Goal: Task Accomplishment & Management: Use online tool/utility

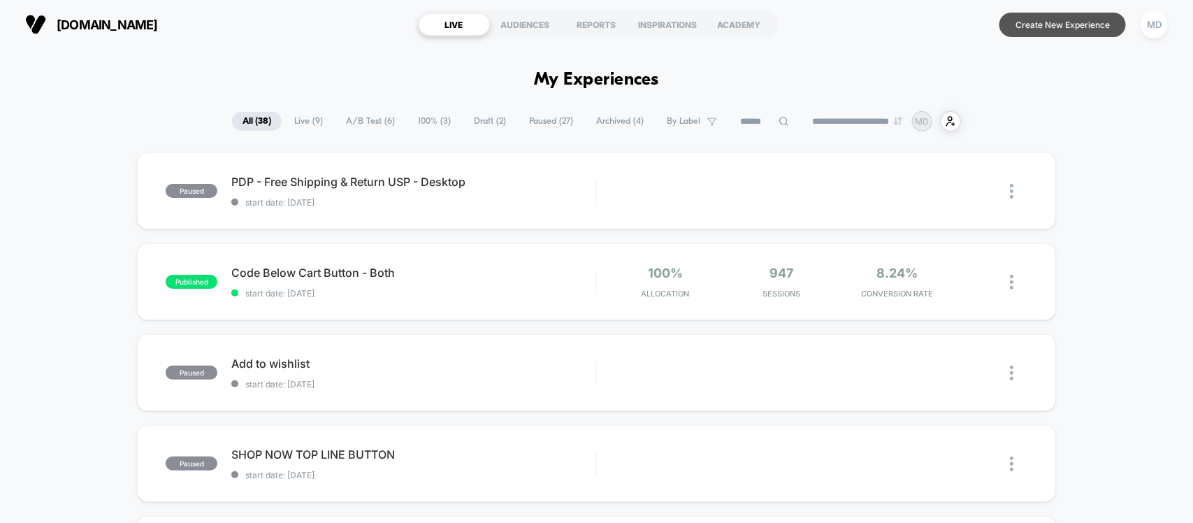
click at [954, 22] on button "Create New Experience" at bounding box center [1063, 25] width 127 height 24
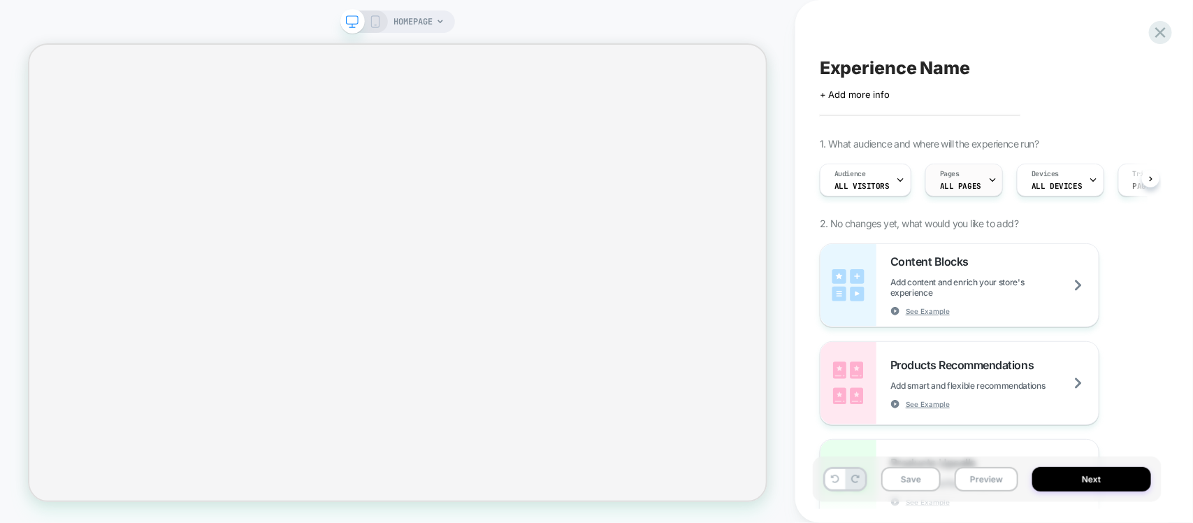
scroll to position [0, 1]
click at [954, 191] on span "ALL PAGES" at bounding box center [960, 186] width 41 height 10
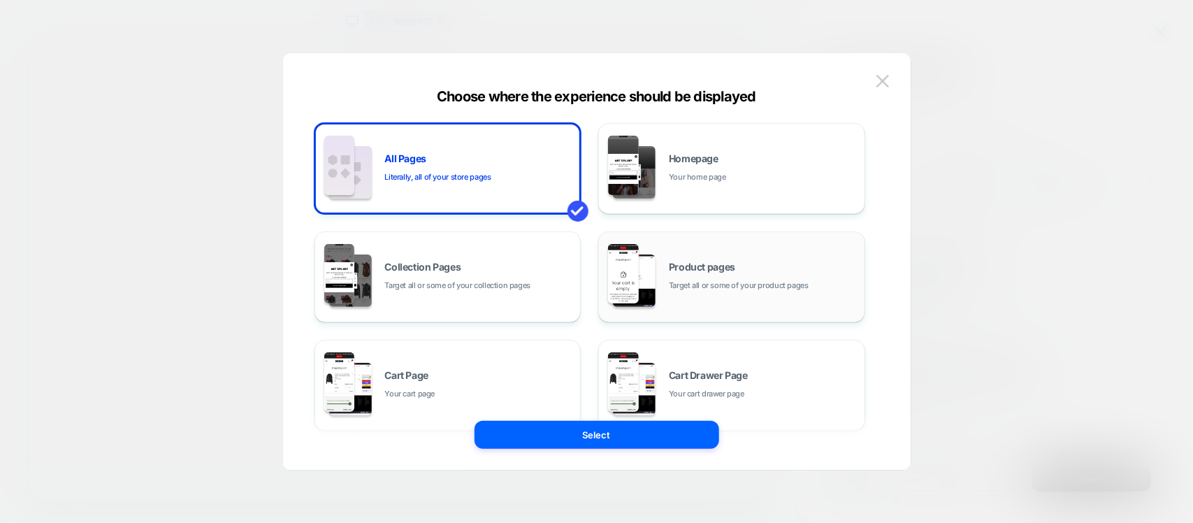
click at [719, 291] on span "Target all or some of your product pages" at bounding box center [739, 285] width 140 height 13
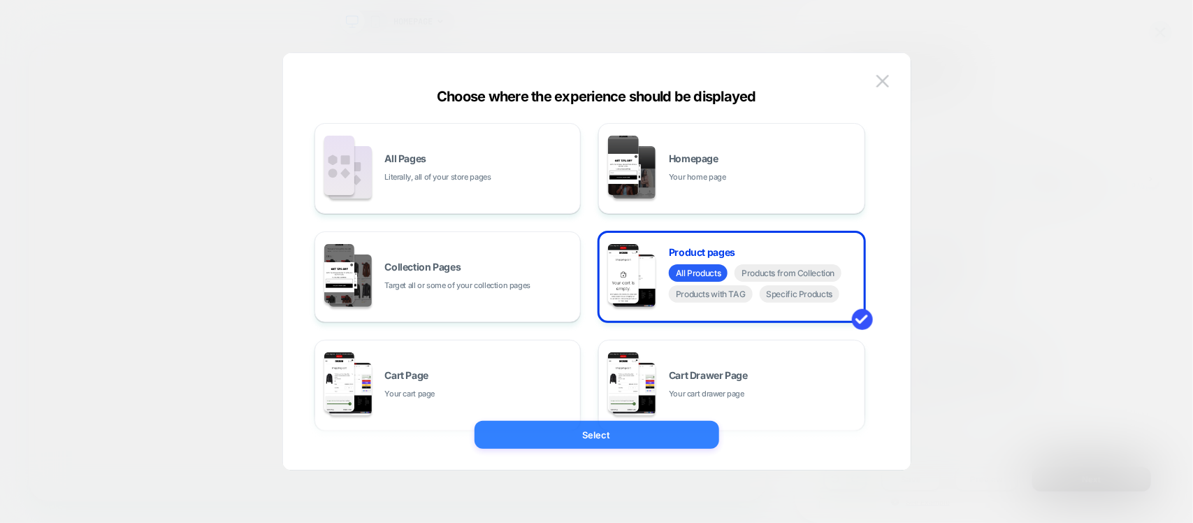
click at [652, 418] on button "Select" at bounding box center [597, 435] width 245 height 28
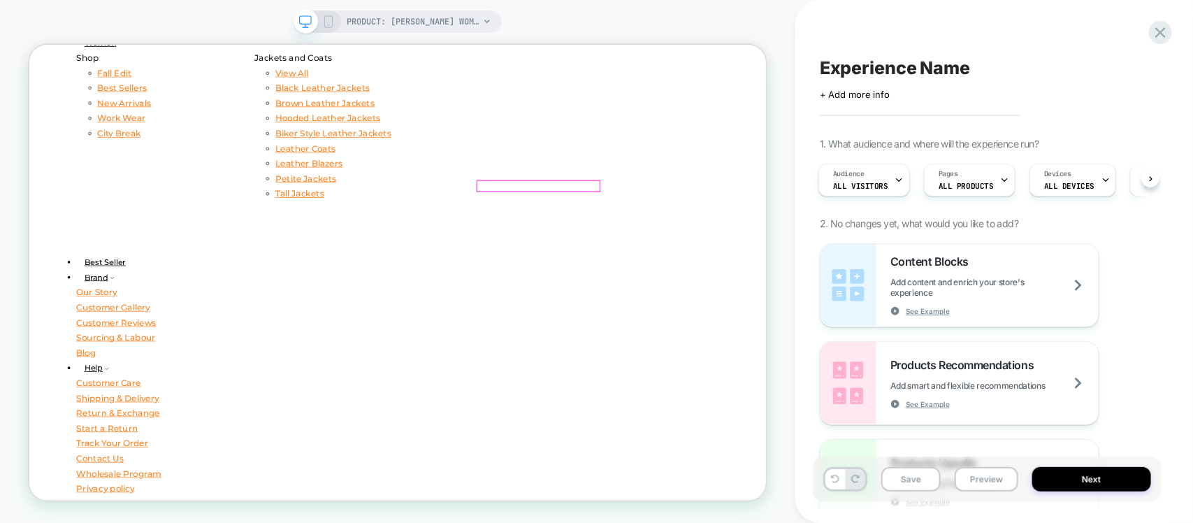
scroll to position [524, 0]
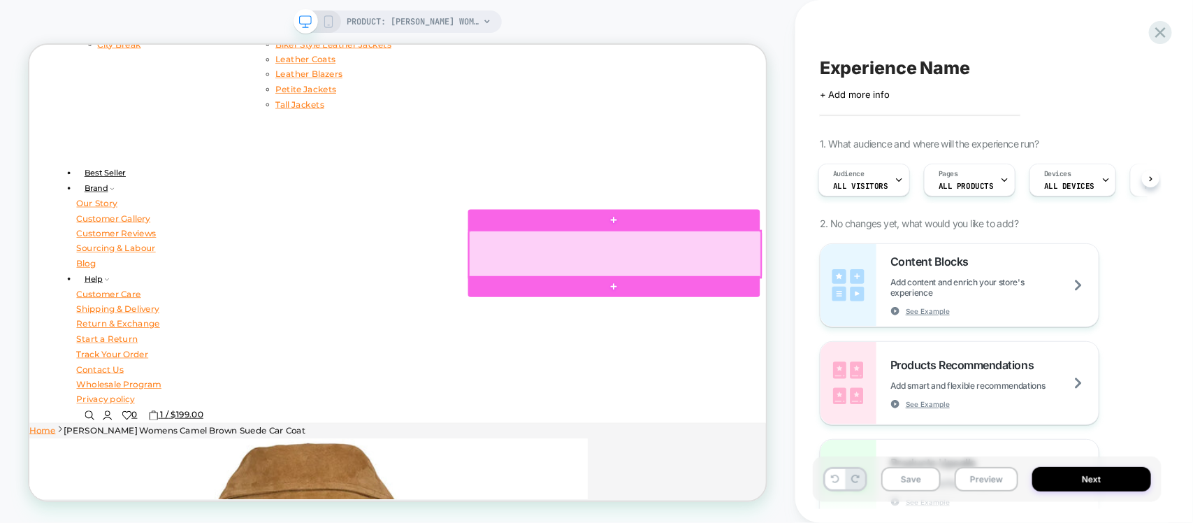
click at [802, 322] on div at bounding box center [809, 323] width 389 height 62
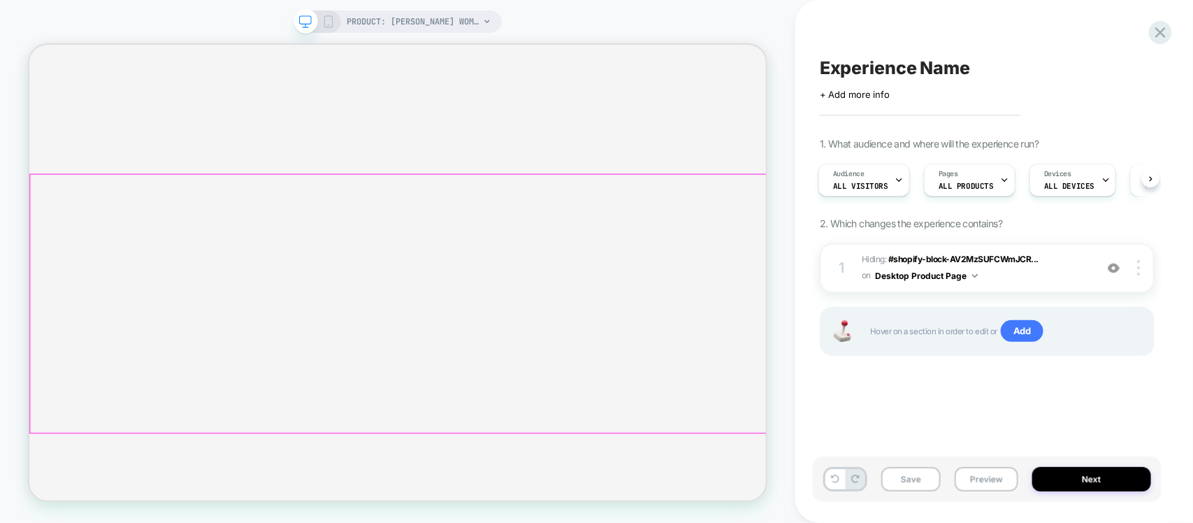
scroll to position [3527, 0]
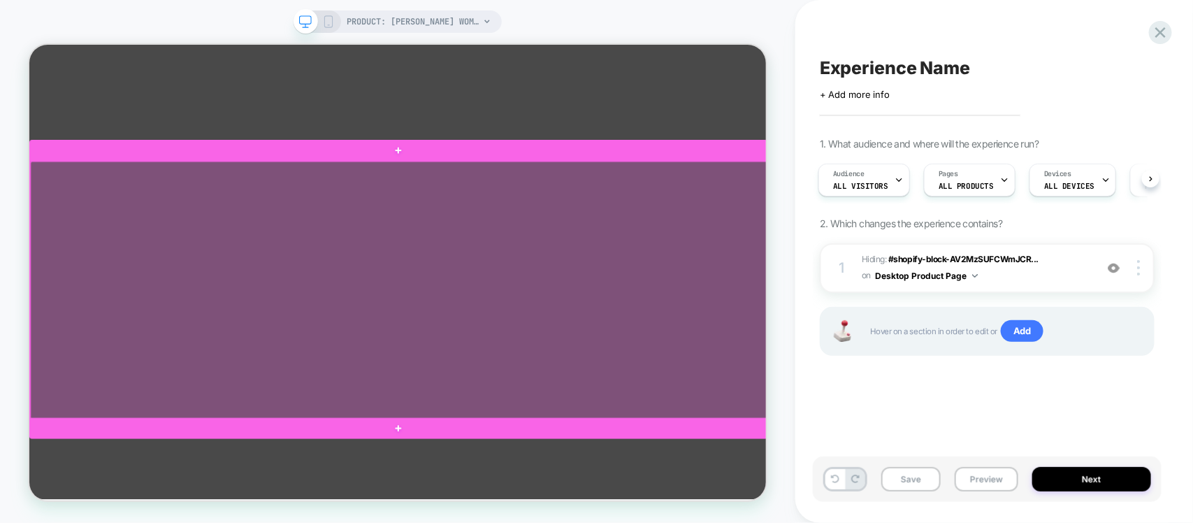
click at [352, 371] on div at bounding box center [522, 372] width 985 height 344
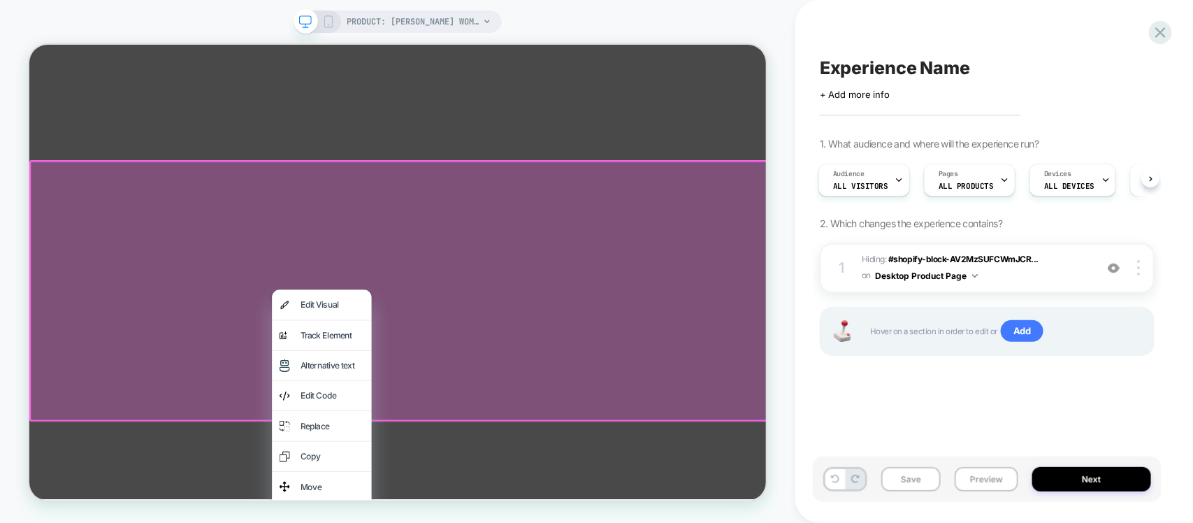
click at [900, 341] on div at bounding box center [523, 373] width 989 height 348
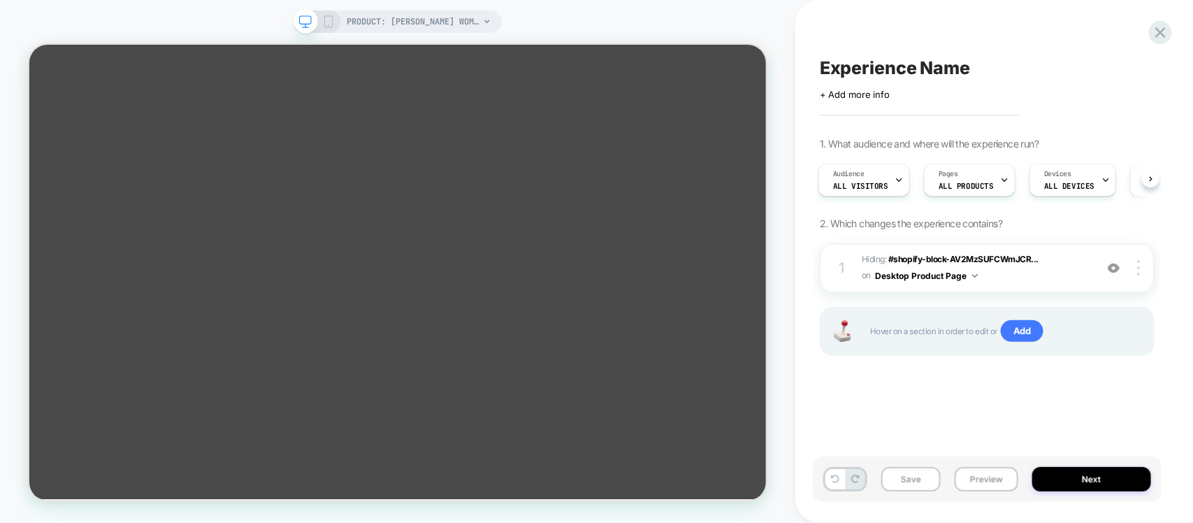
click at [827, 390] on div "1 Hiding : #shopify-block-AV2MzSUFCWmJCR... #shopify-block-AV2MzSUFCWmJCRmxya__…" at bounding box center [987, 317] width 335 height 148
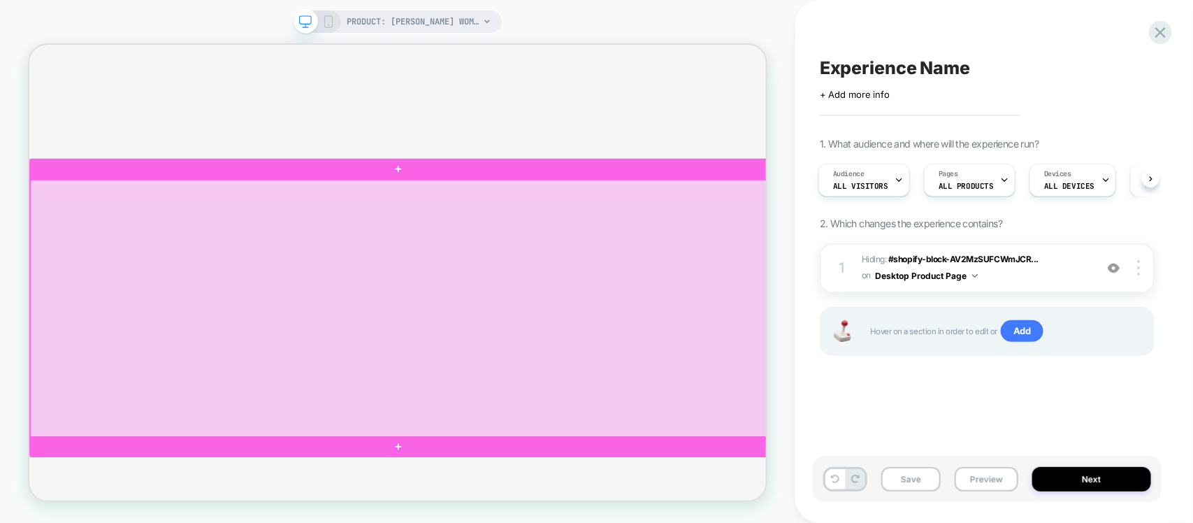
click at [144, 350] on div at bounding box center [522, 396] width 985 height 344
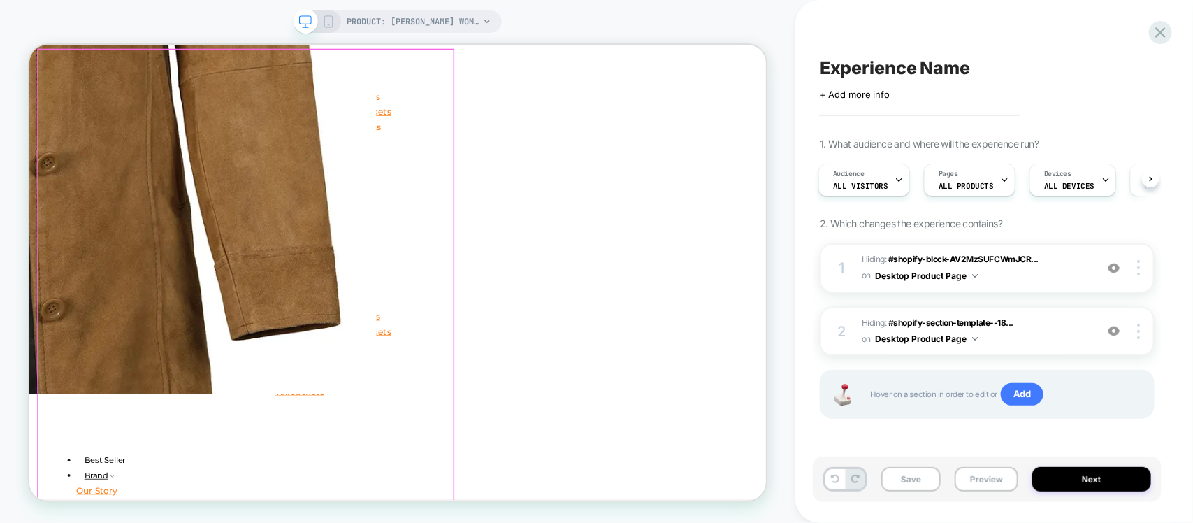
scroll to position [0, 0]
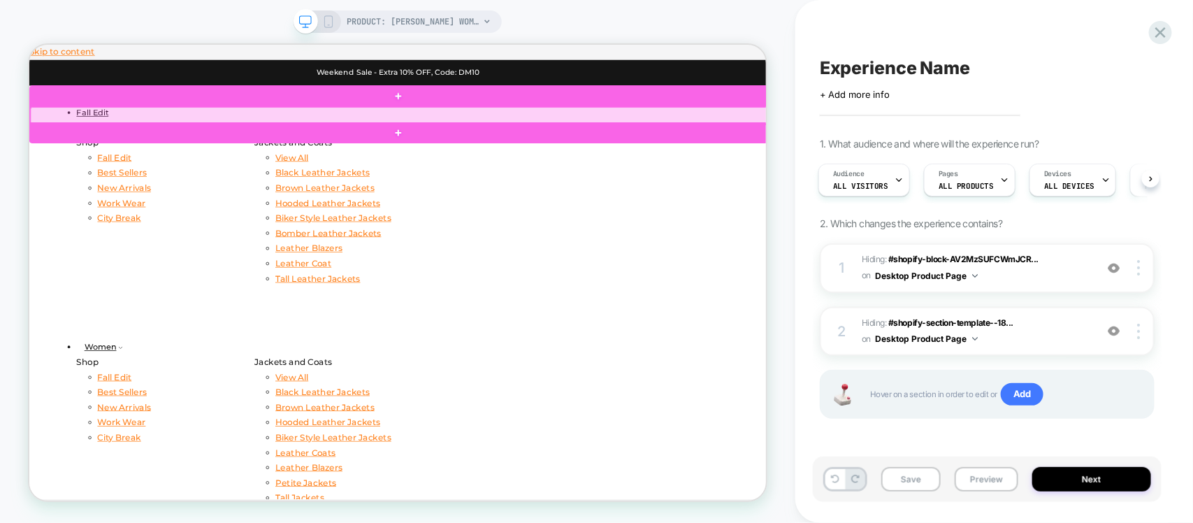
click at [179, 130] on div at bounding box center [522, 138] width 985 height 22
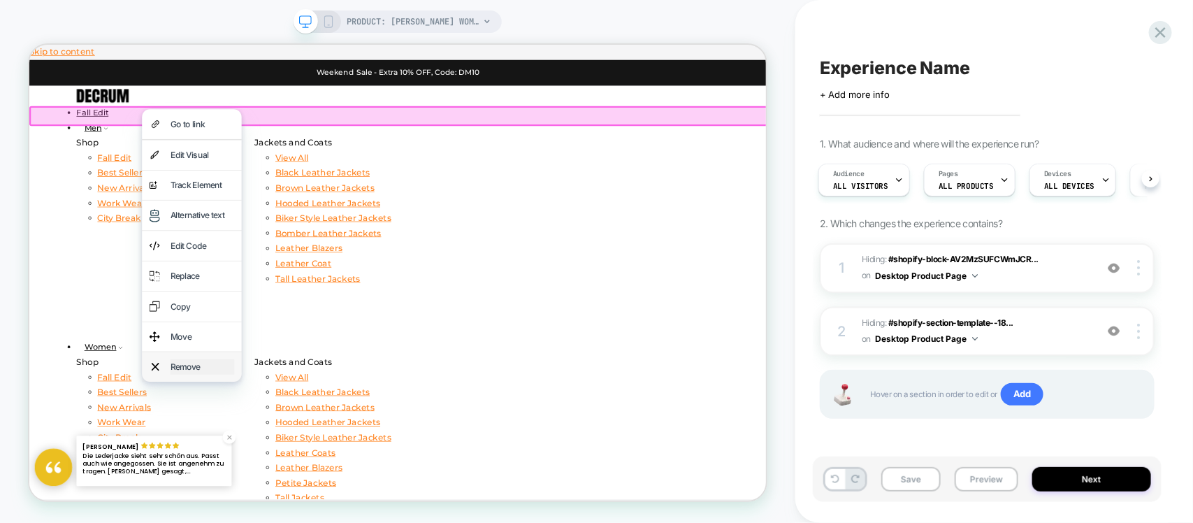
click at [218, 418] on div "Remove" at bounding box center [259, 474] width 85 height 20
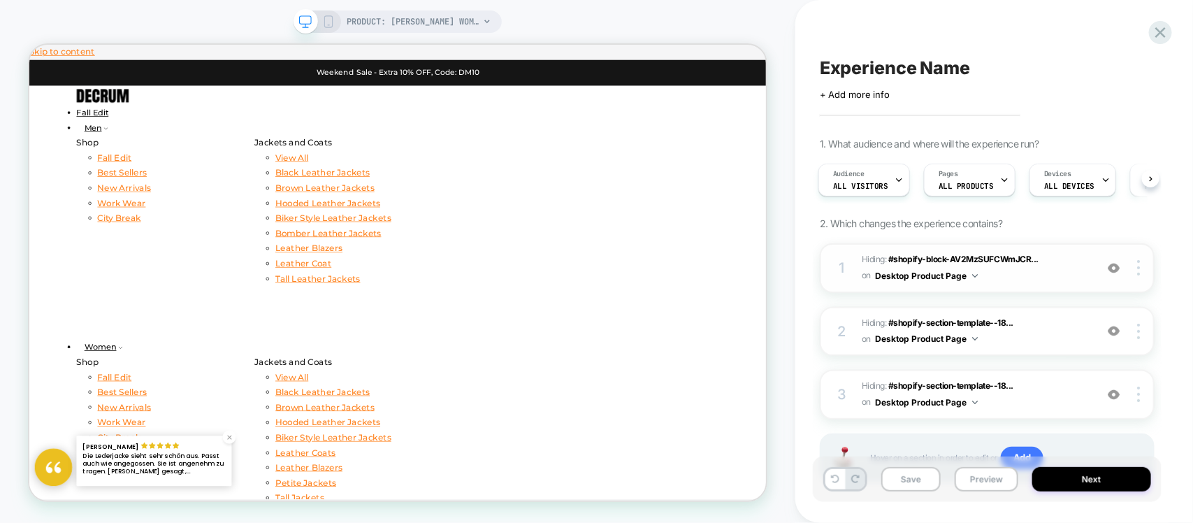
click at [954, 273] on img at bounding box center [1114, 268] width 12 height 12
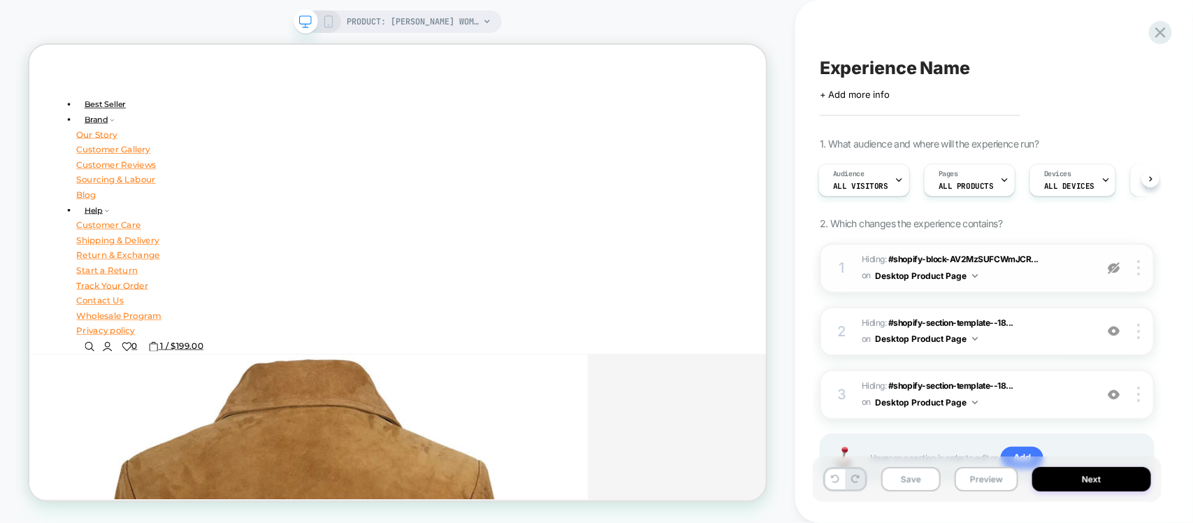
scroll to position [612, 0]
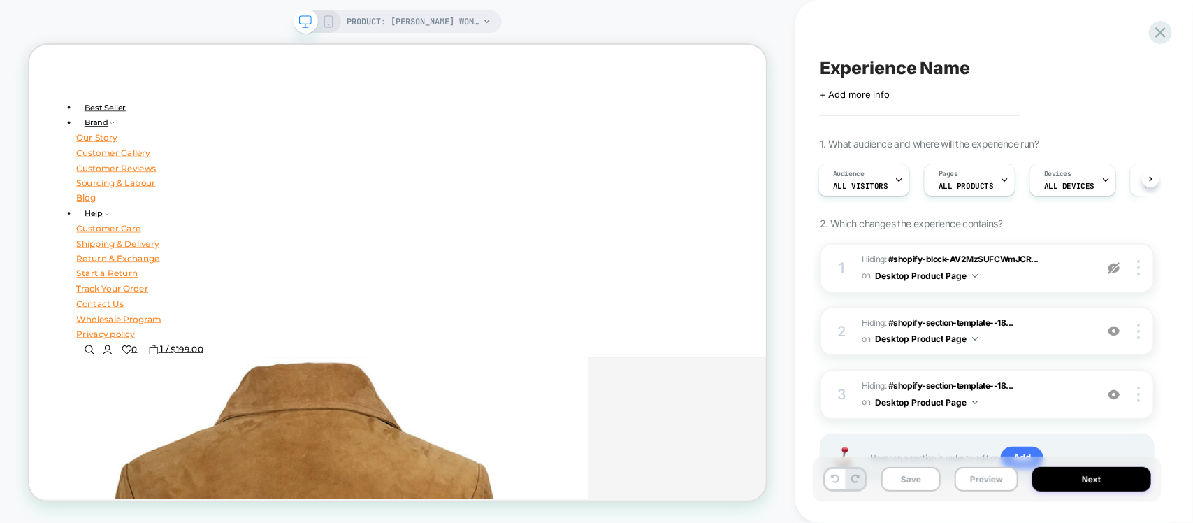
click at [954, 270] on img at bounding box center [1114, 268] width 12 height 12
click at [954, 326] on img at bounding box center [1114, 331] width 12 height 12
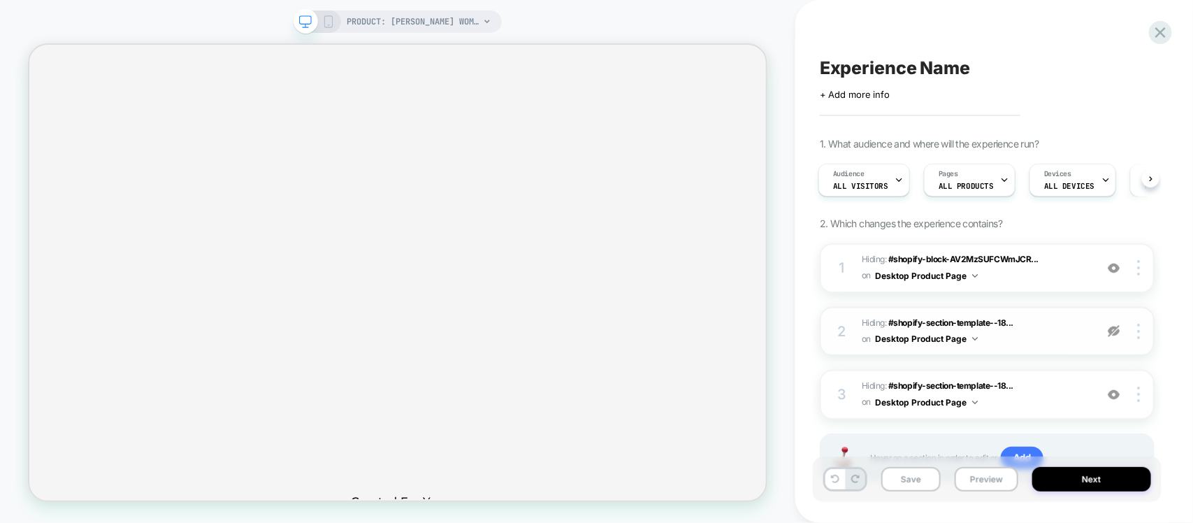
scroll to position [3767, 0]
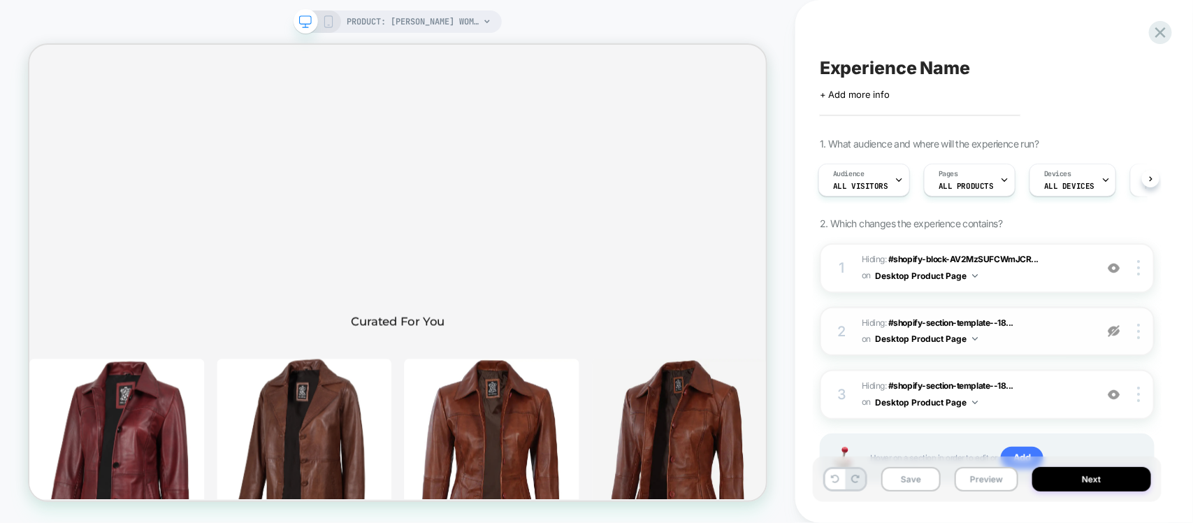
click at [954, 334] on img at bounding box center [1114, 331] width 12 height 12
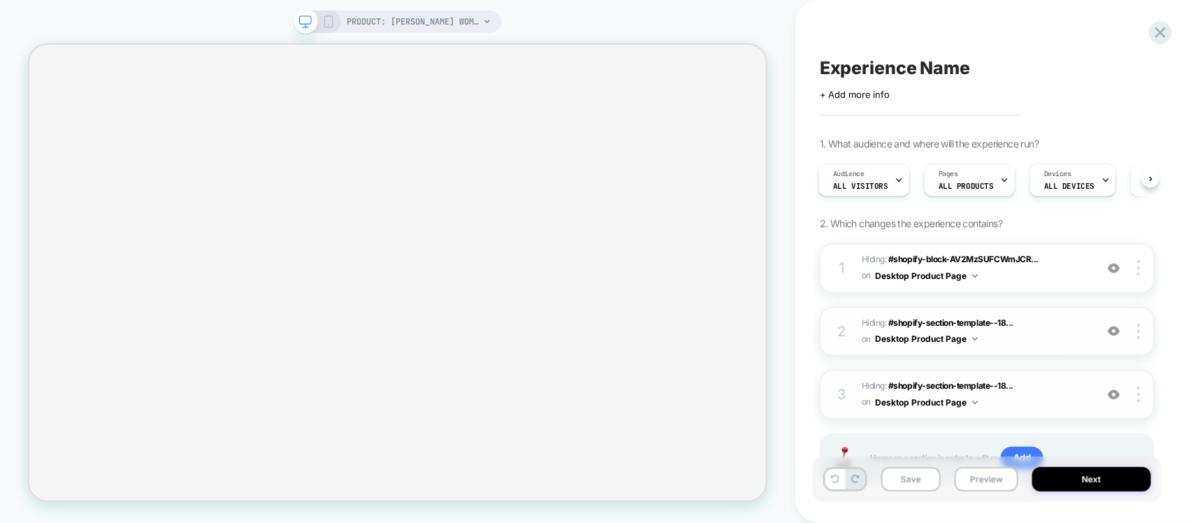
click at [954, 393] on img at bounding box center [1114, 395] width 12 height 12
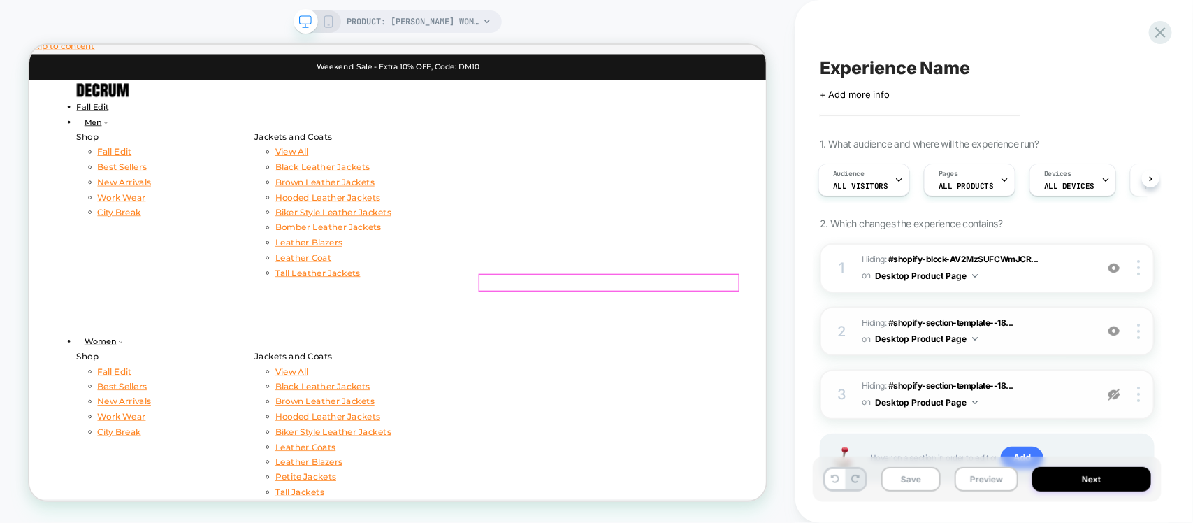
scroll to position [0, 0]
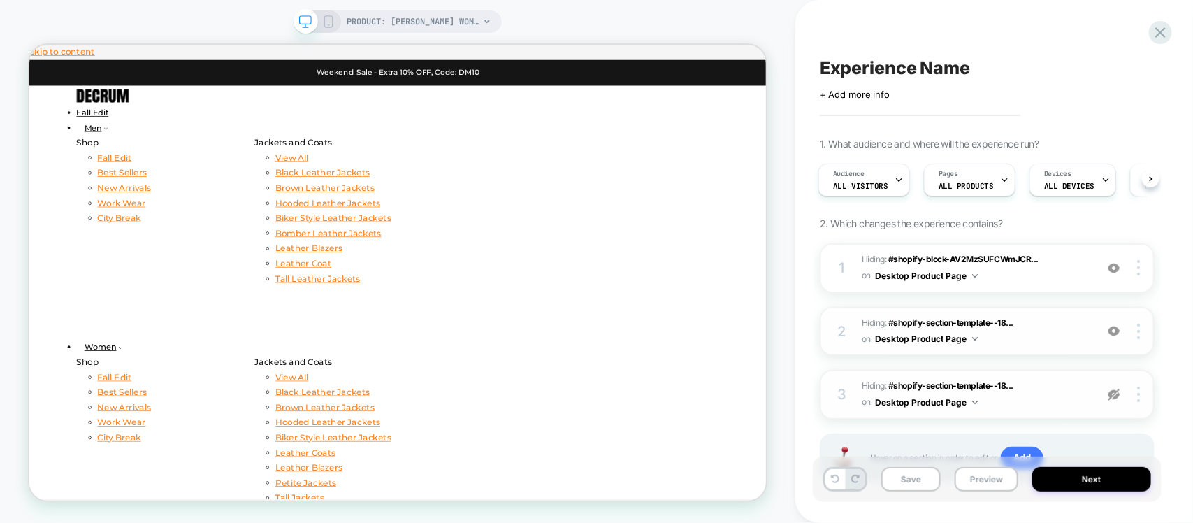
click at [954, 396] on img at bounding box center [1114, 395] width 12 height 12
click at [954, 271] on img at bounding box center [1139, 267] width 3 height 15
click at [954, 273] on div at bounding box center [1141, 267] width 27 height 15
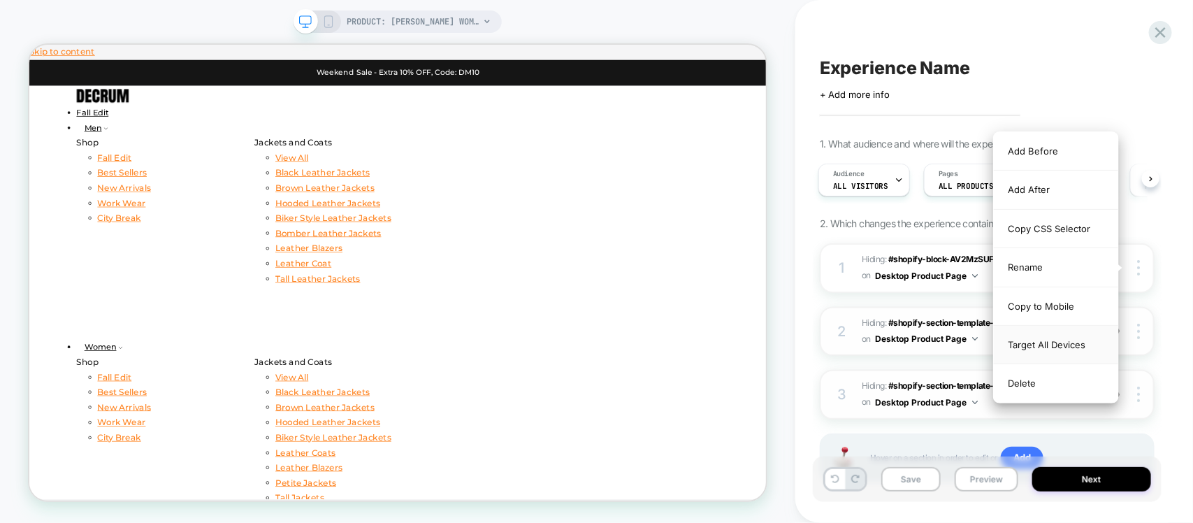
click at [954, 343] on div "Target All Devices" at bounding box center [1056, 345] width 124 height 38
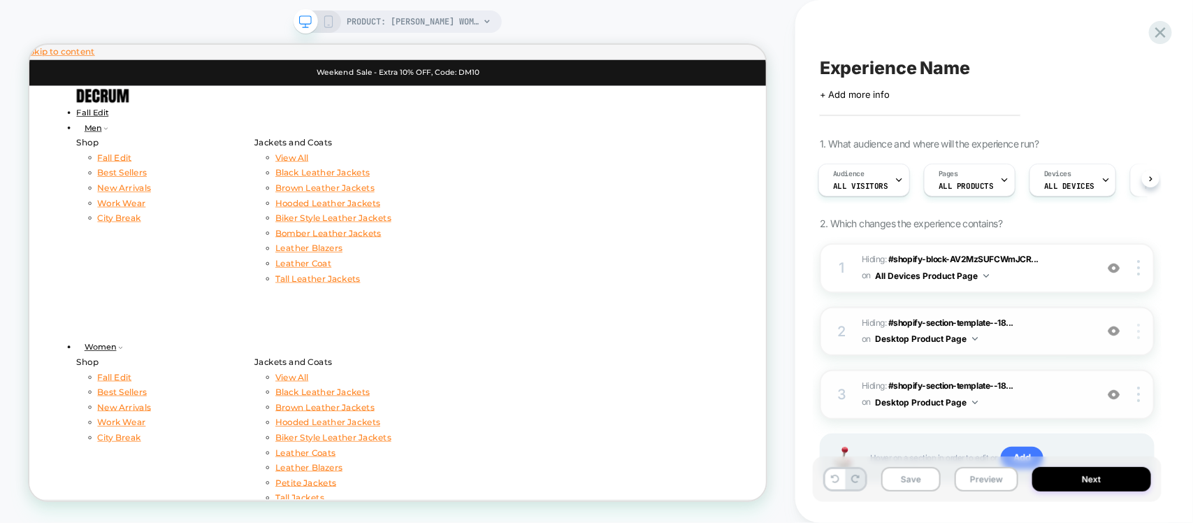
click at [954, 333] on img at bounding box center [1139, 331] width 3 height 15
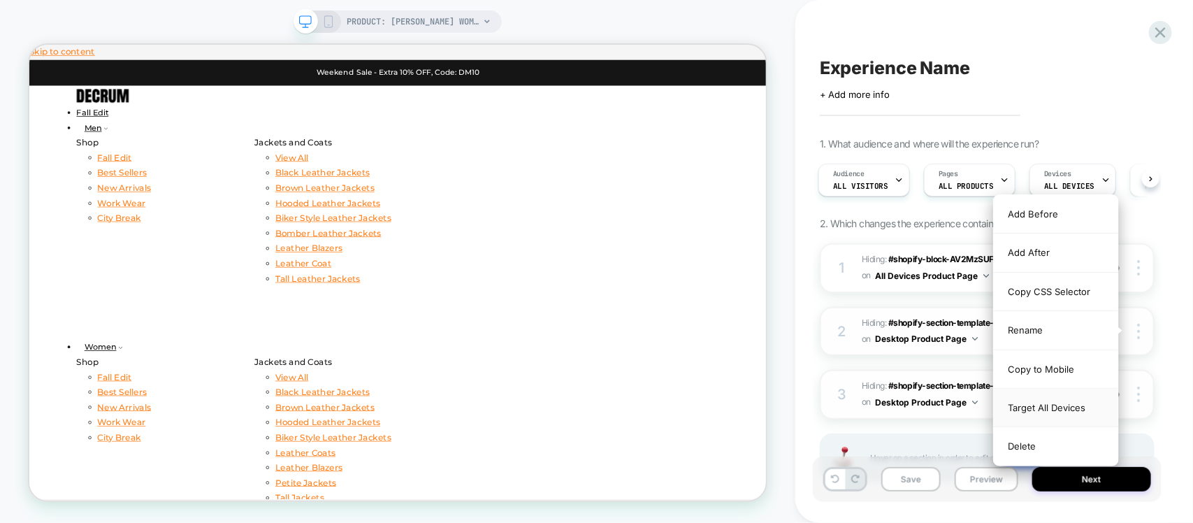
click at [954, 399] on div "Target All Devices" at bounding box center [1056, 408] width 124 height 38
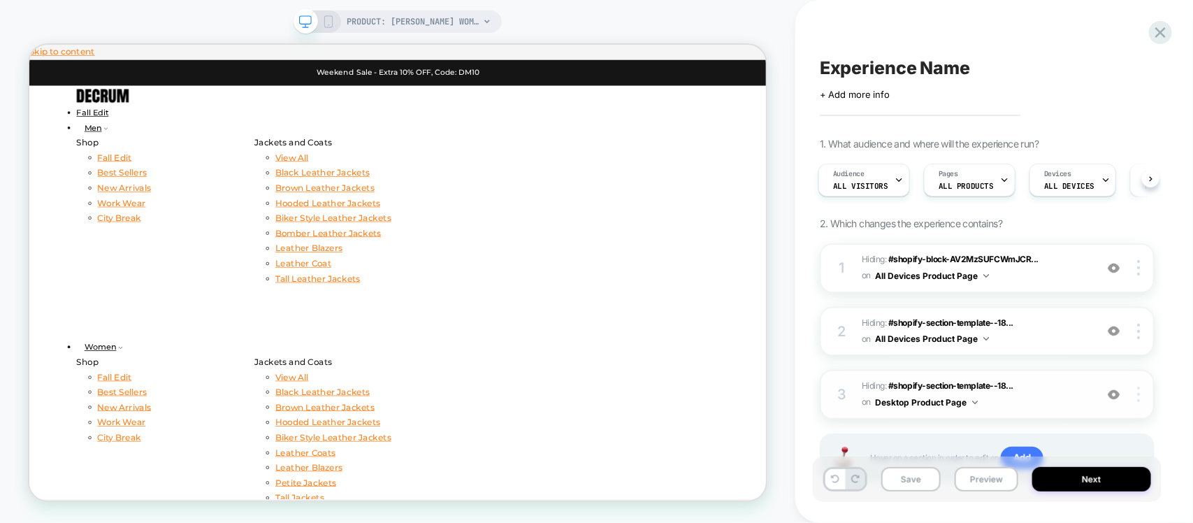
click at [954, 395] on img at bounding box center [1139, 394] width 3 height 15
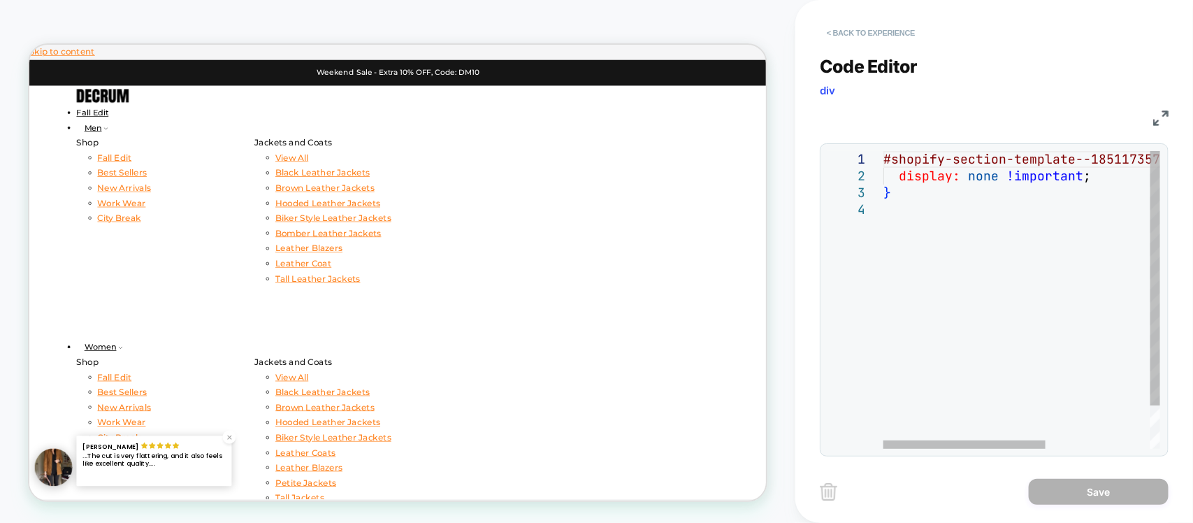
click at [868, 33] on button "< Back to experience" at bounding box center [871, 33] width 102 height 22
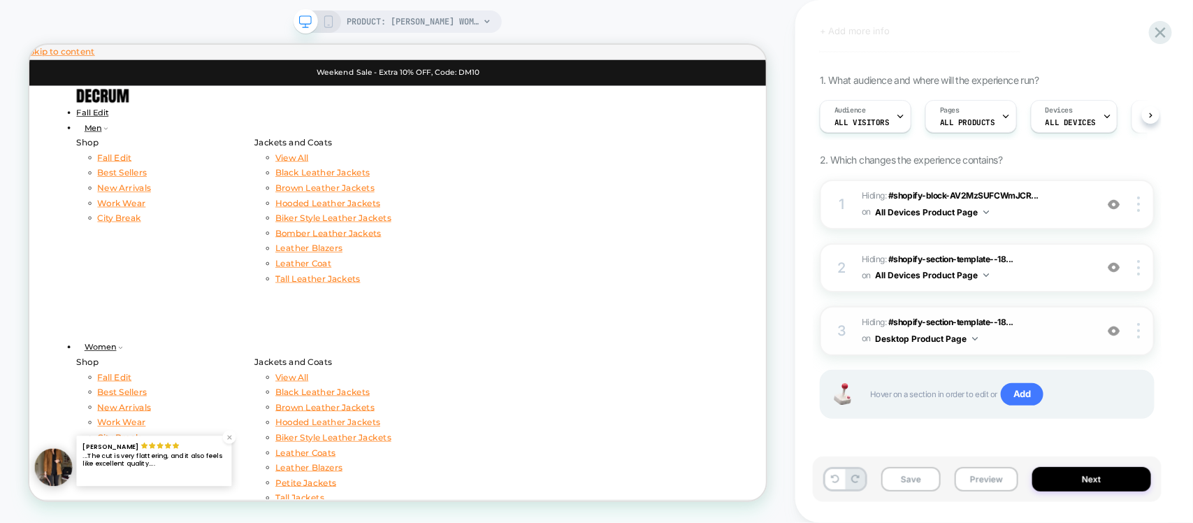
scroll to position [0, 1]
click at [954, 336] on div at bounding box center [1141, 330] width 27 height 15
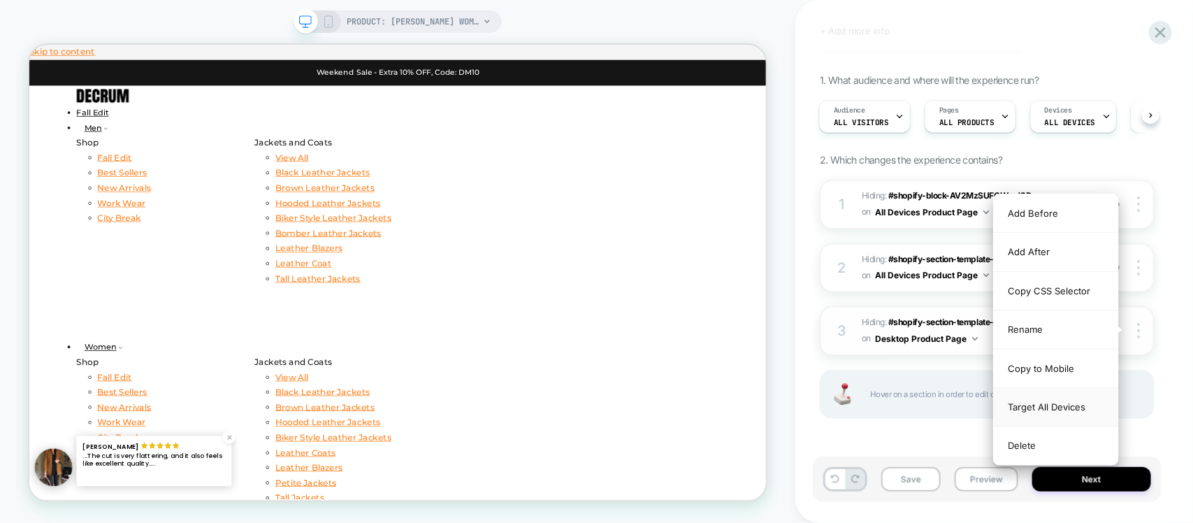
click at [954, 408] on div "Target All Devices" at bounding box center [1056, 407] width 124 height 38
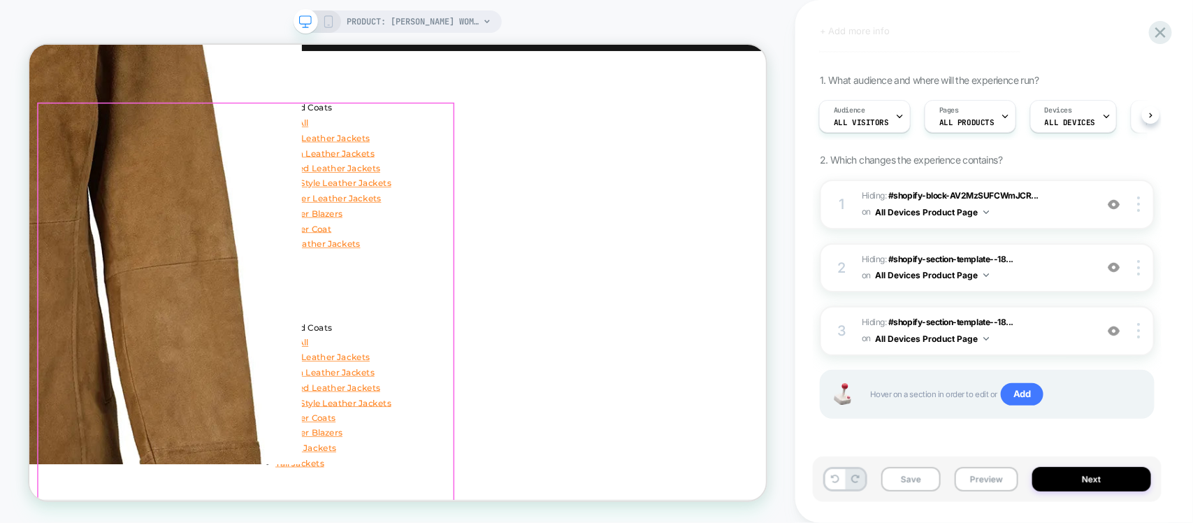
scroll to position [0, 0]
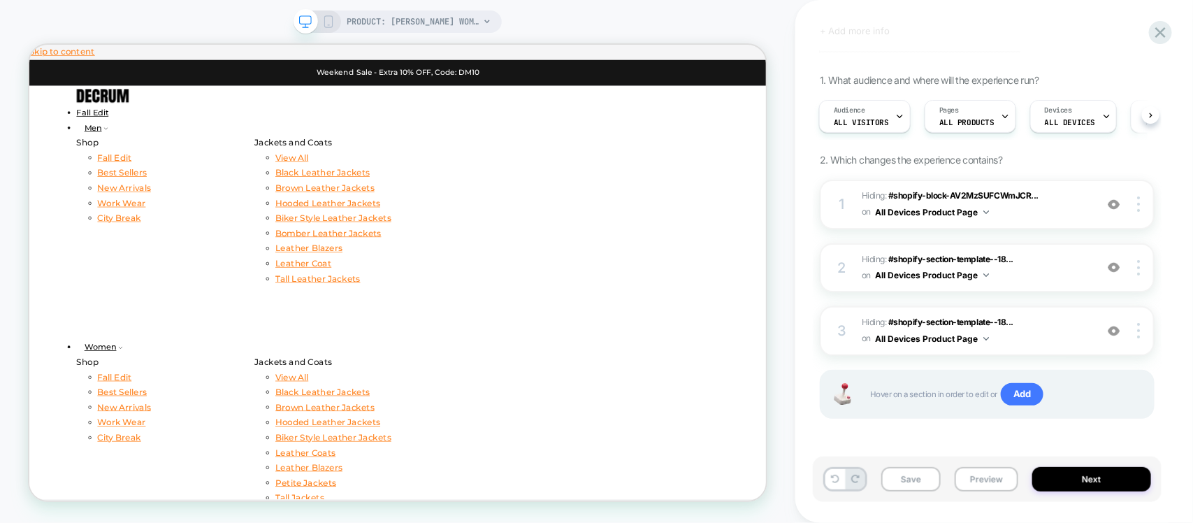
drag, startPoint x: 330, startPoint y: 26, endPoint x: 452, endPoint y: 47, distance: 123.4
click at [330, 26] on icon at bounding box center [328, 21] width 13 height 13
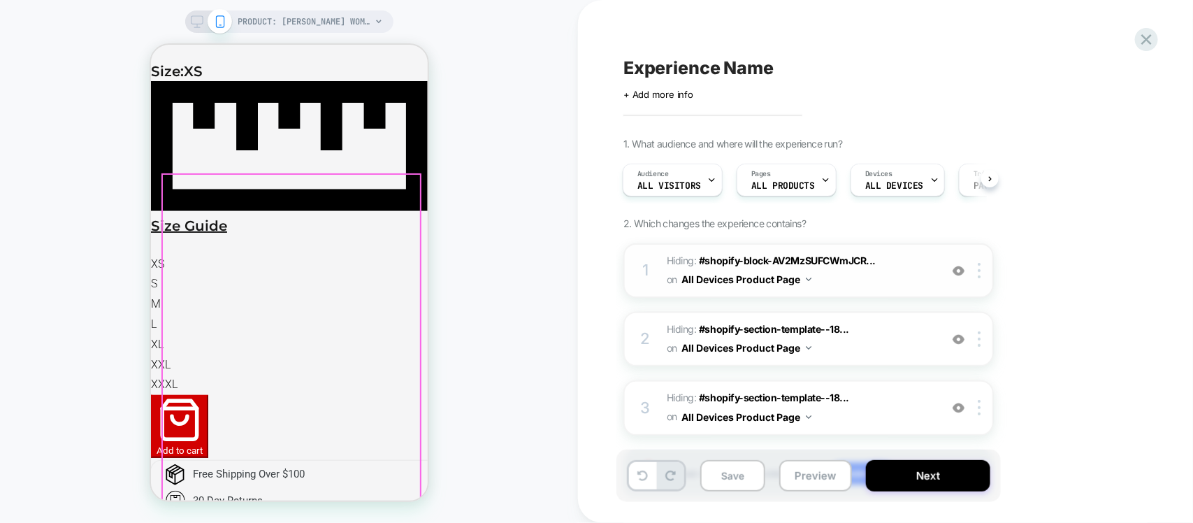
scroll to position [1136, 0]
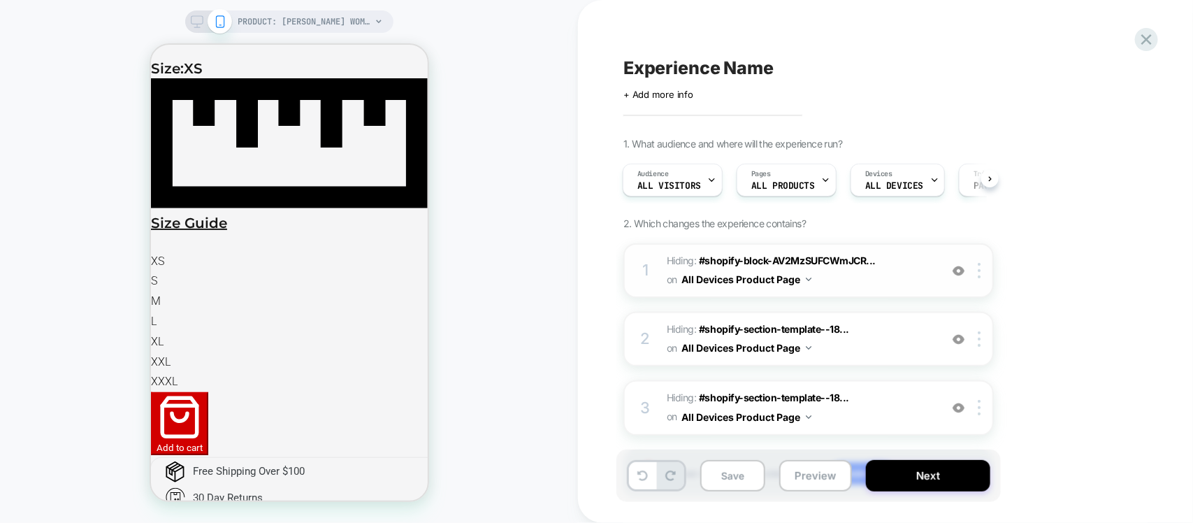
click at [953, 273] on img at bounding box center [959, 271] width 12 height 12
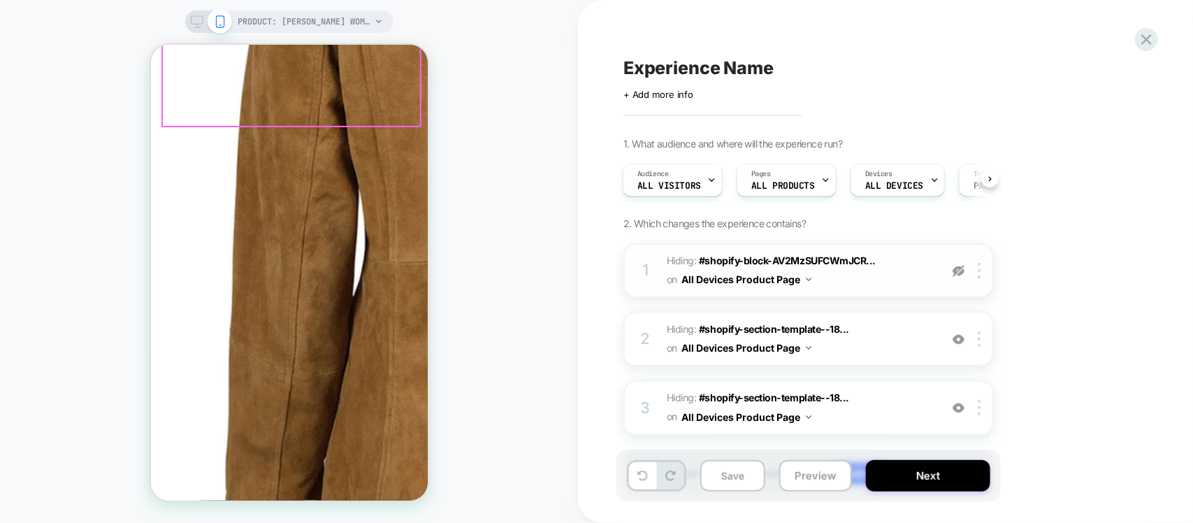
scroll to position [0, 0]
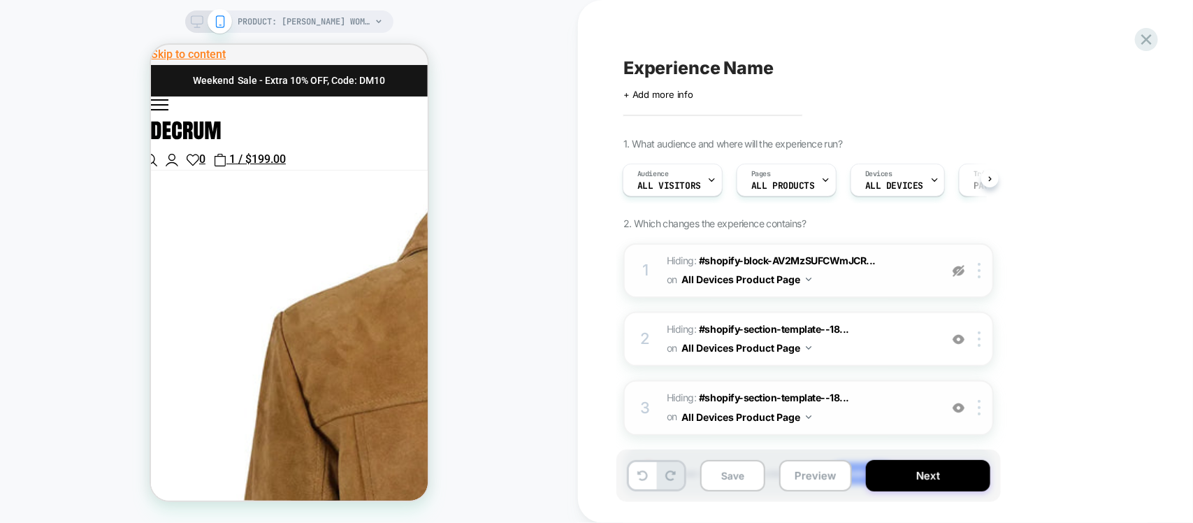
click at [953, 411] on img at bounding box center [959, 408] width 12 height 12
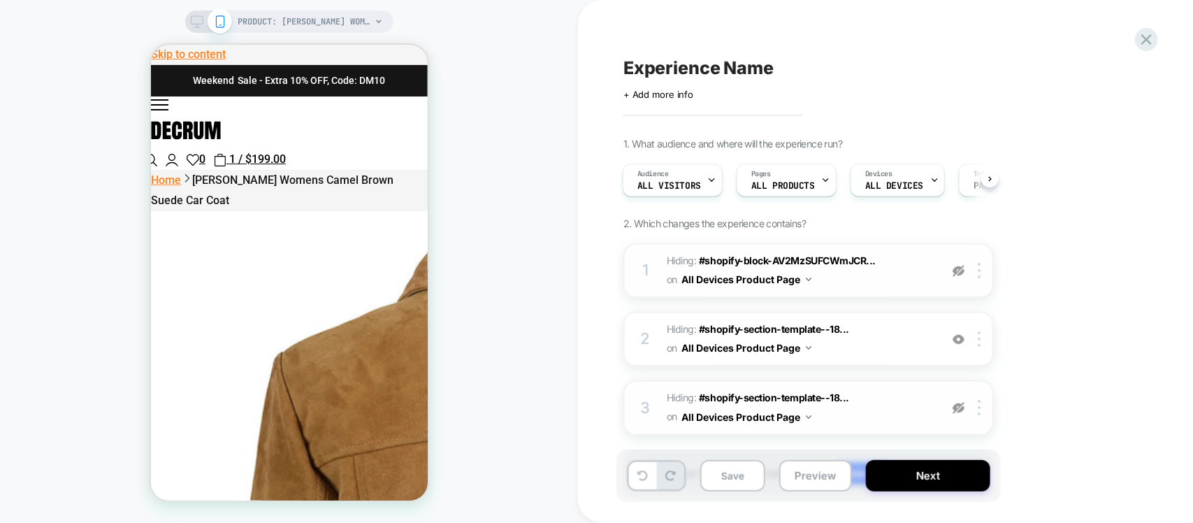
click at [954, 411] on img at bounding box center [959, 408] width 12 height 12
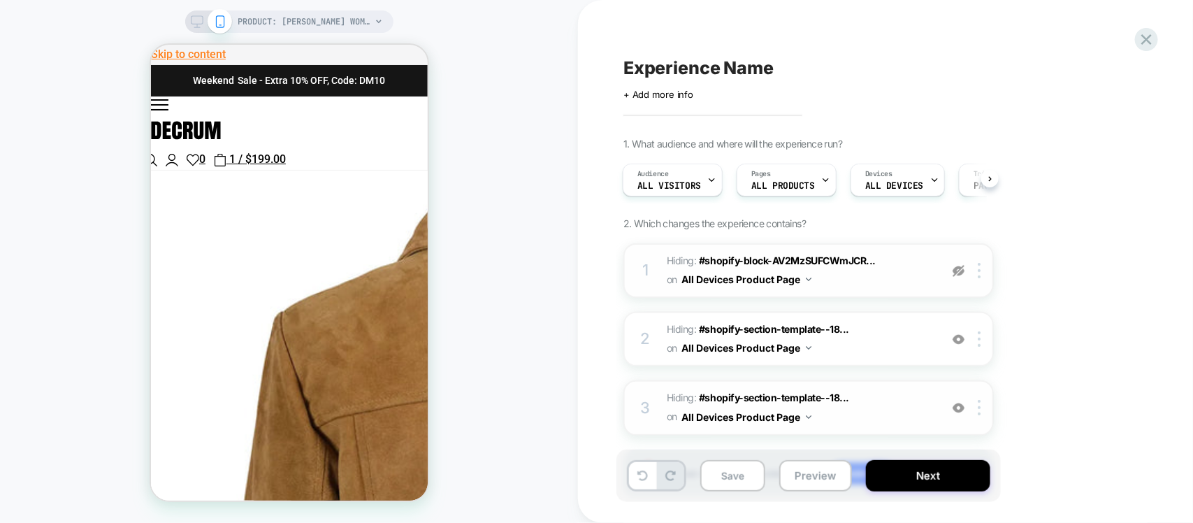
click at [954, 268] on img at bounding box center [959, 271] width 12 height 12
click at [954, 339] on img at bounding box center [959, 339] width 12 height 12
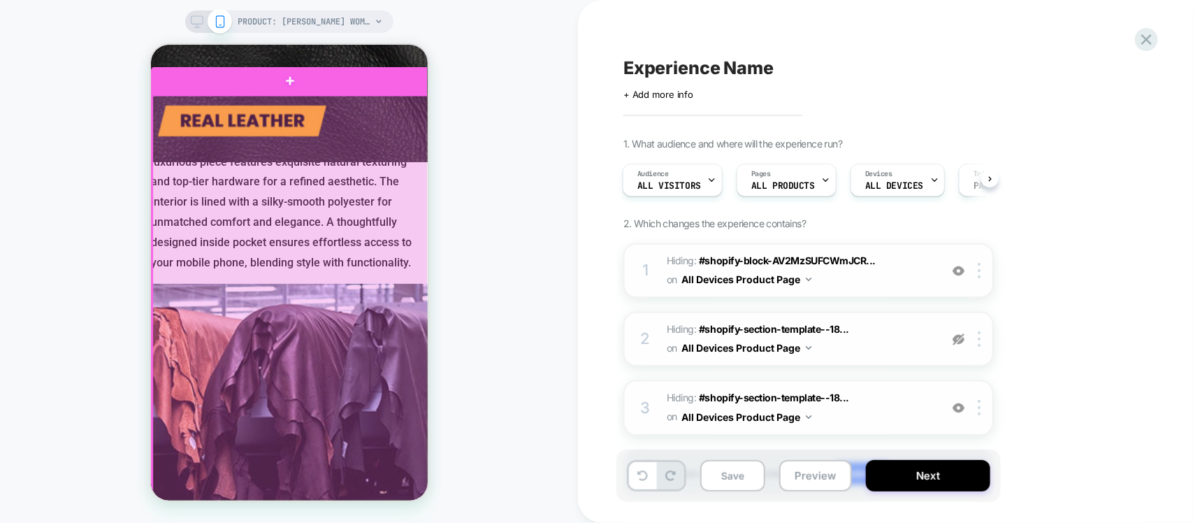
scroll to position [8097, 0]
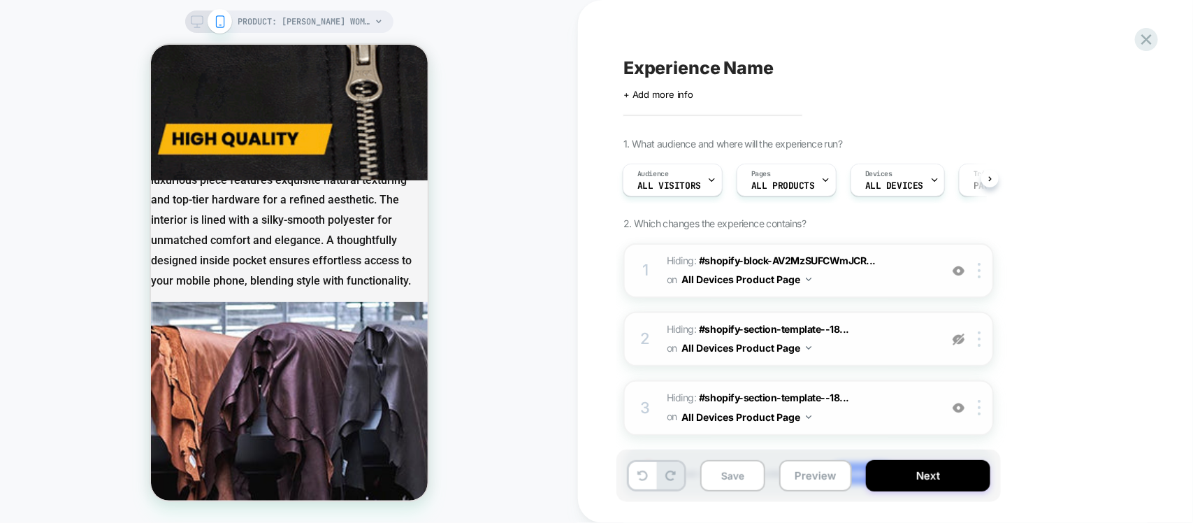
click at [954, 345] on img at bounding box center [959, 339] width 12 height 12
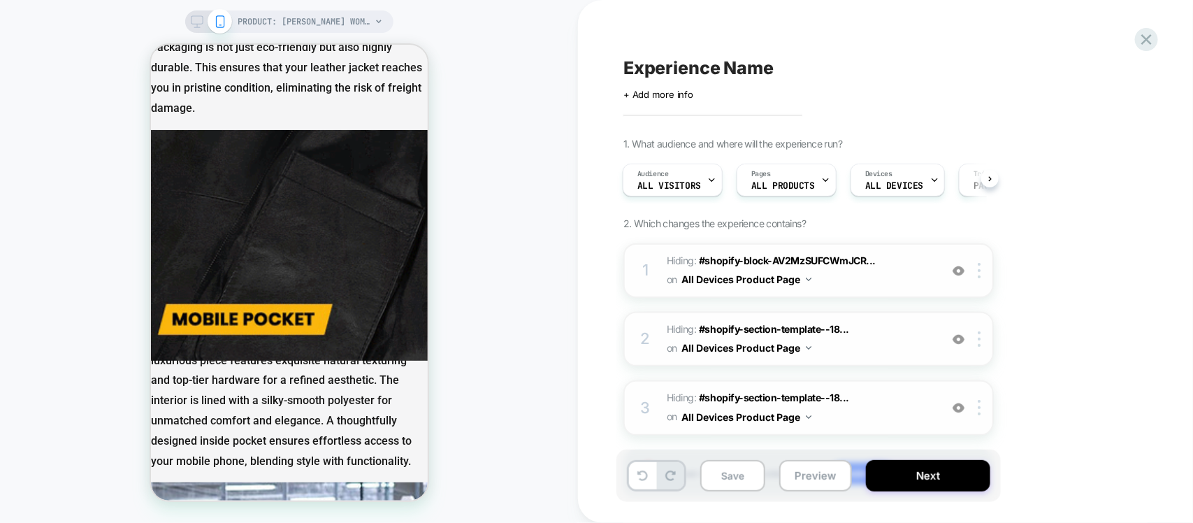
click at [954, 408] on div at bounding box center [958, 407] width 23 height 15
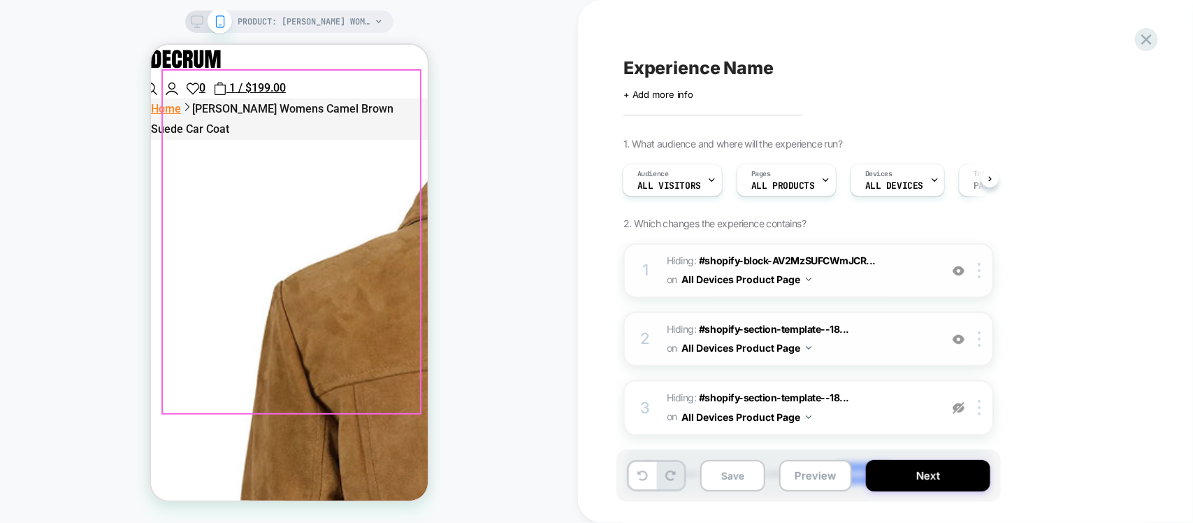
scroll to position [0, 0]
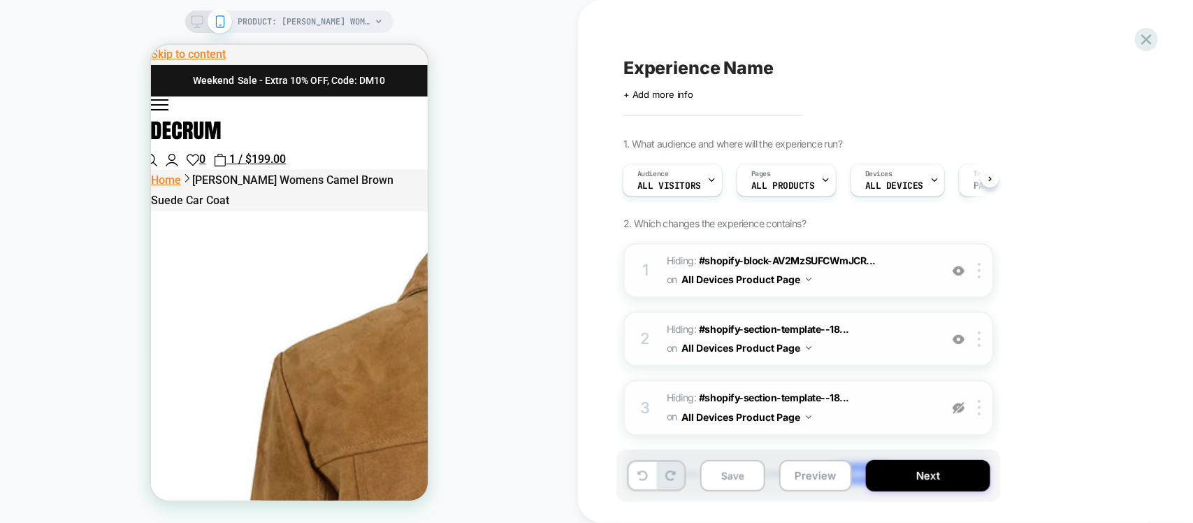
click at [954, 403] on img at bounding box center [959, 408] width 12 height 12
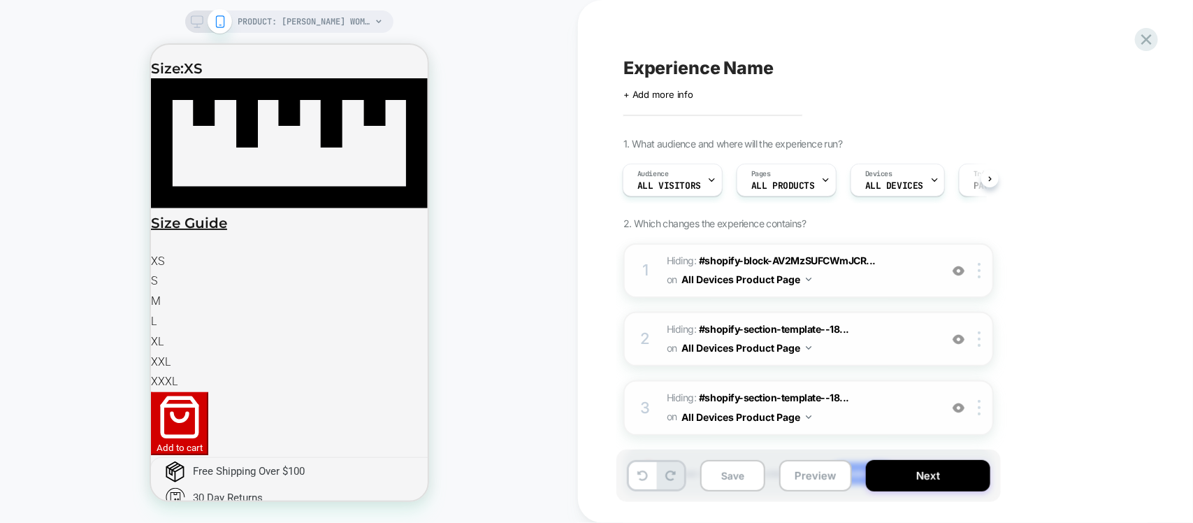
scroll to position [1311, 0]
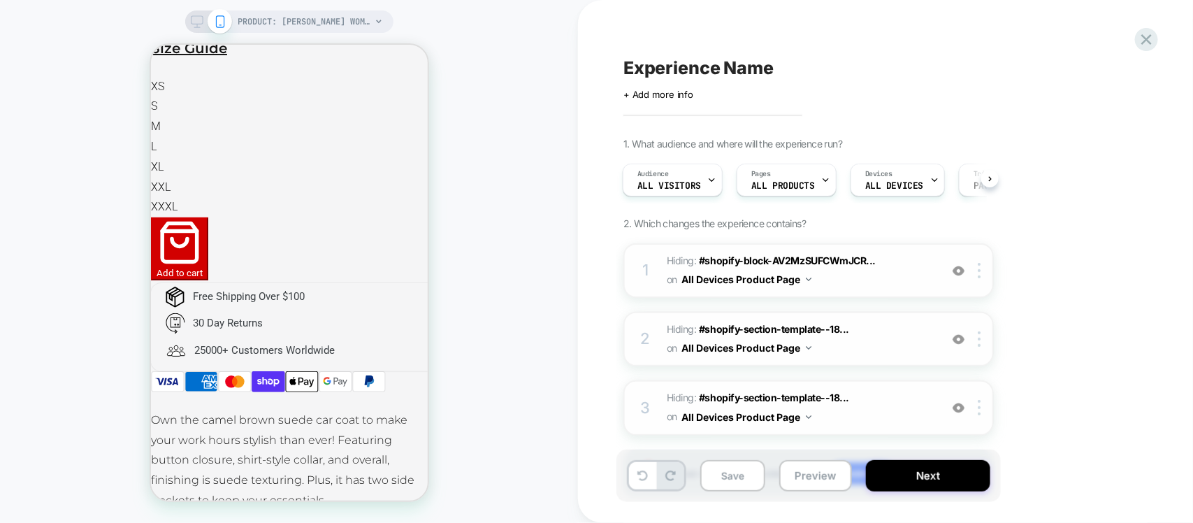
click at [954, 278] on div at bounding box center [958, 270] width 23 height 15
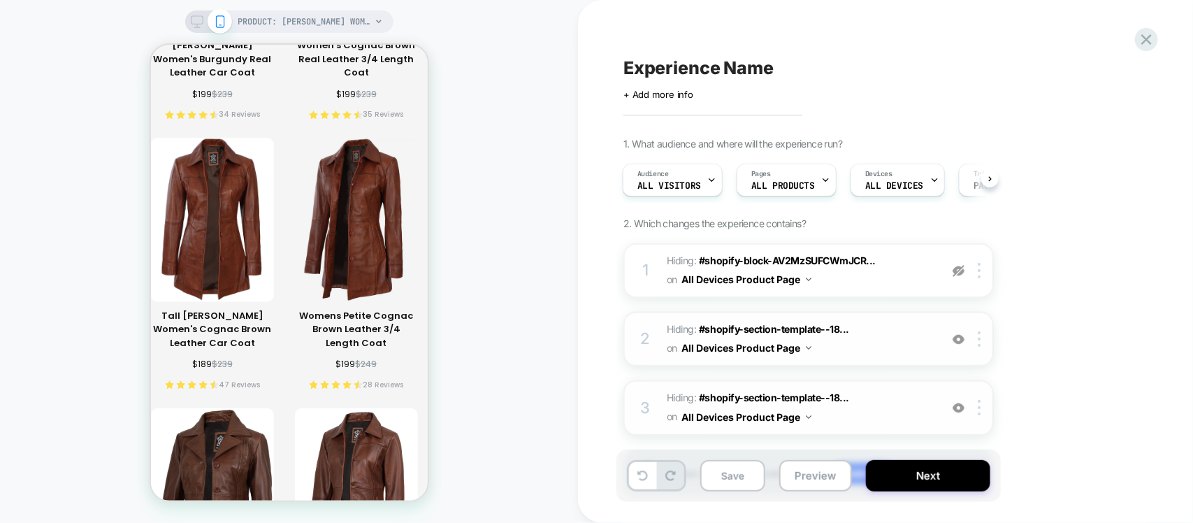
scroll to position [2185, 0]
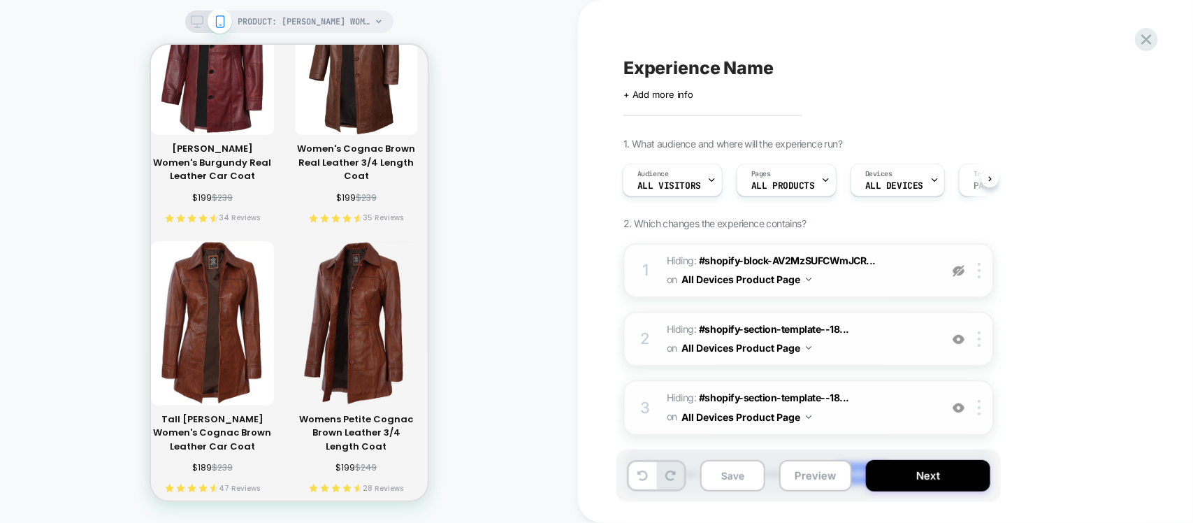
click at [954, 273] on img at bounding box center [959, 271] width 12 height 12
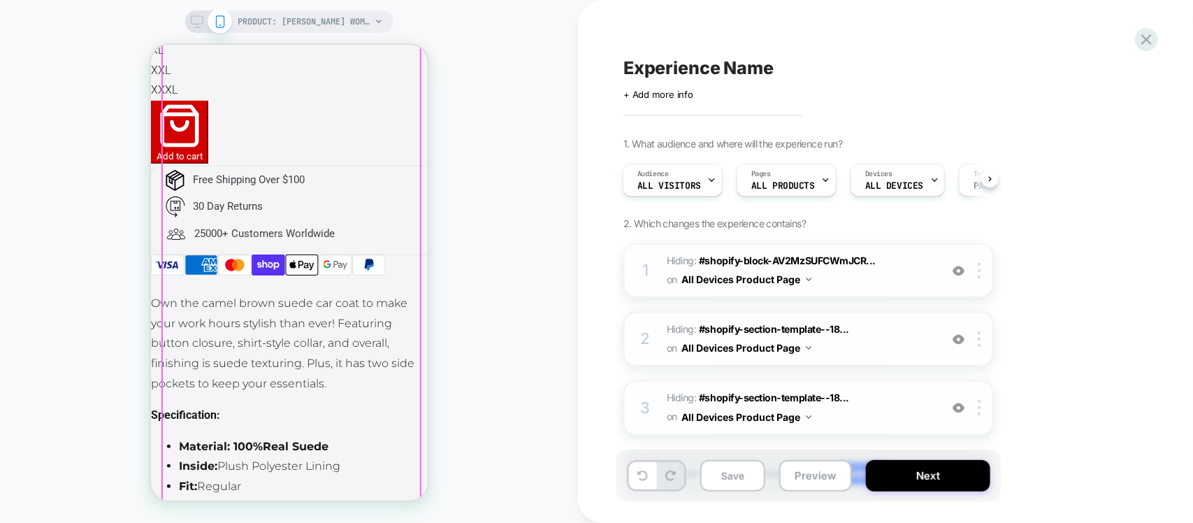
scroll to position [1398, 0]
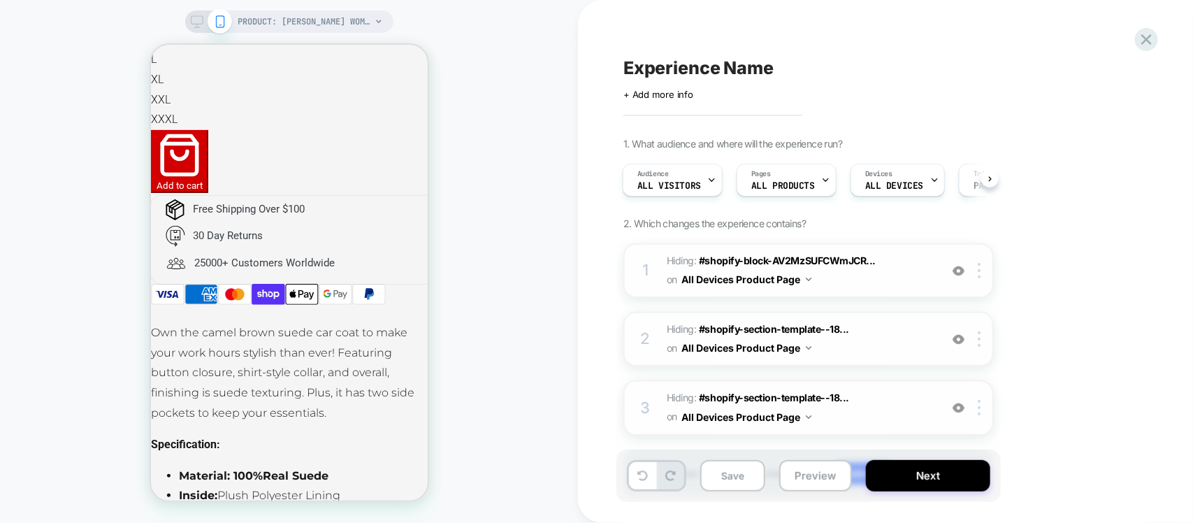
click at [696, 103] on div "Experience Name Click to edit experience details + Add more info 1. What audien…" at bounding box center [879, 261] width 524 height 495
click at [700, 98] on div "+ Add more info" at bounding box center [764, 94] width 280 height 11
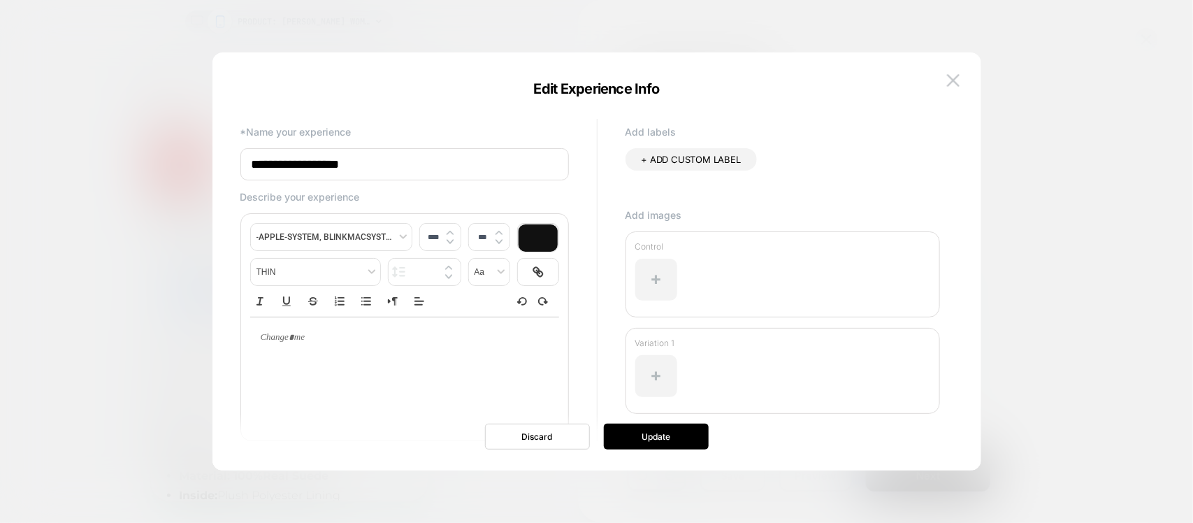
click at [376, 163] on input "**********" at bounding box center [405, 164] width 329 height 32
type input "**********"
click at [643, 418] on button "Update" at bounding box center [656, 437] width 105 height 26
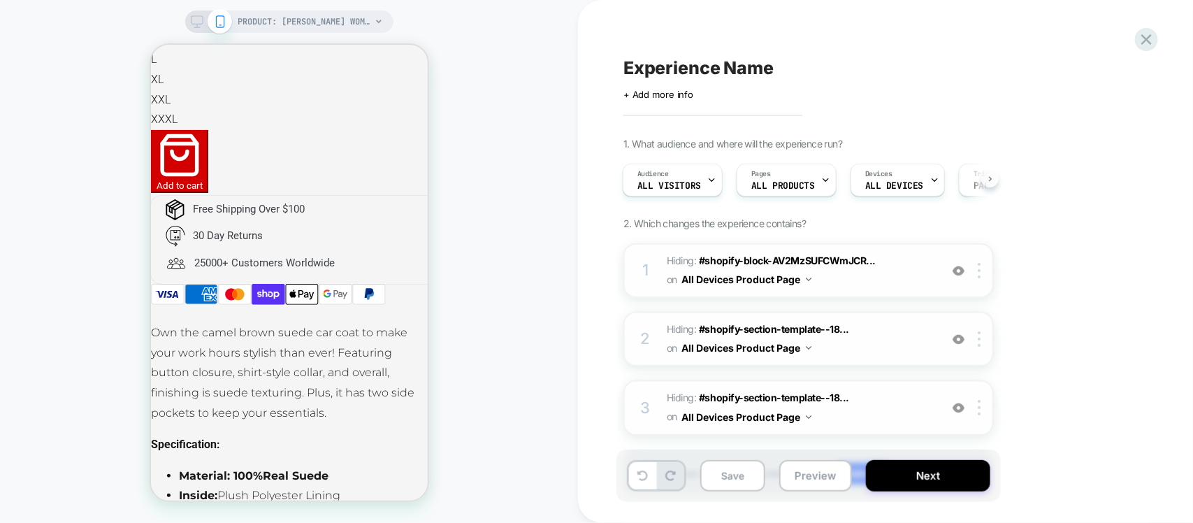
click at [954, 180] on icon at bounding box center [991, 179] width 6 height 6
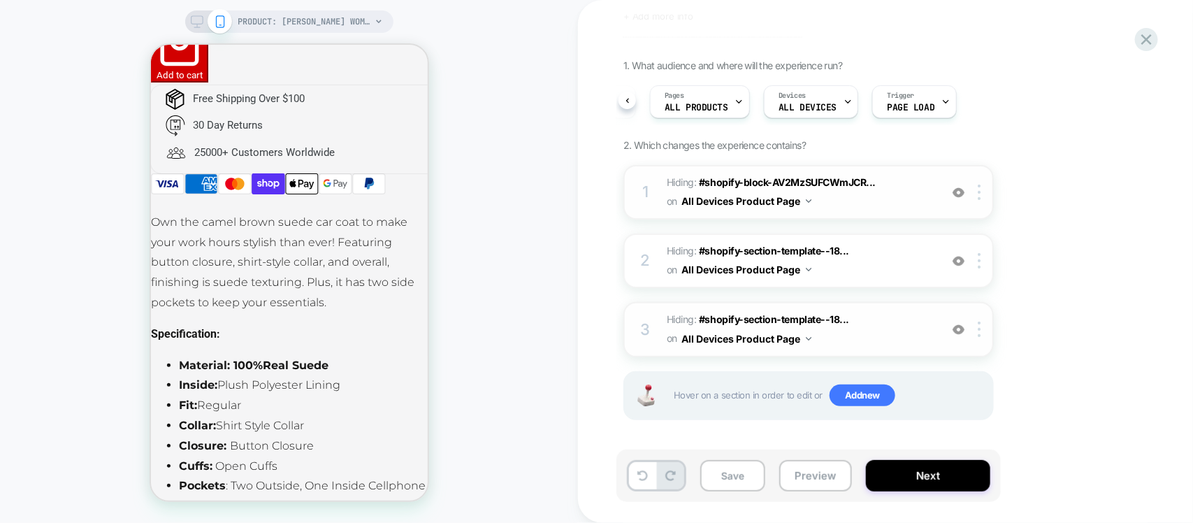
scroll to position [1573, 0]
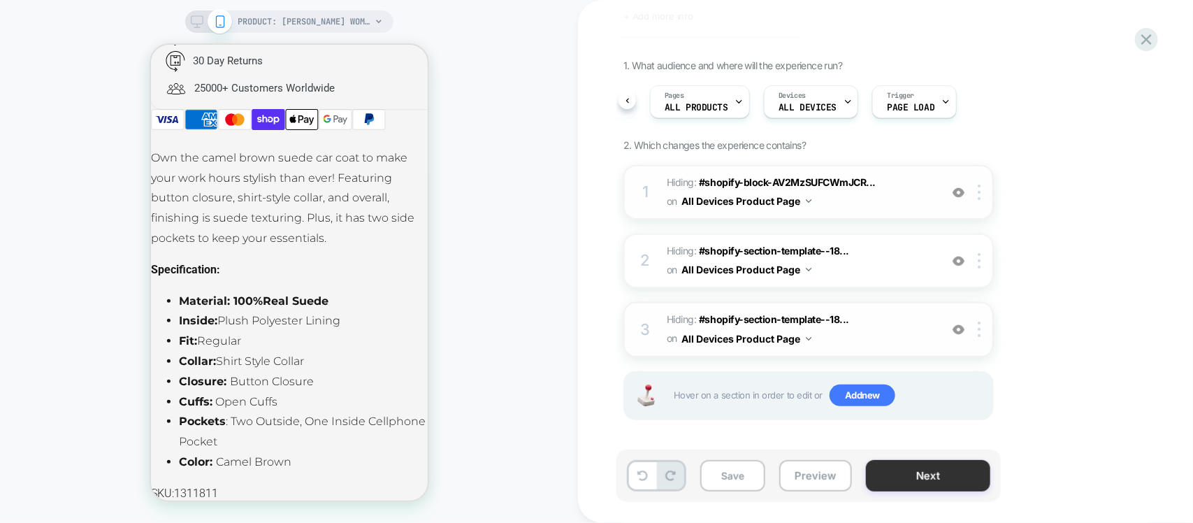
click at [944, 418] on button "Next" at bounding box center [928, 475] width 124 height 31
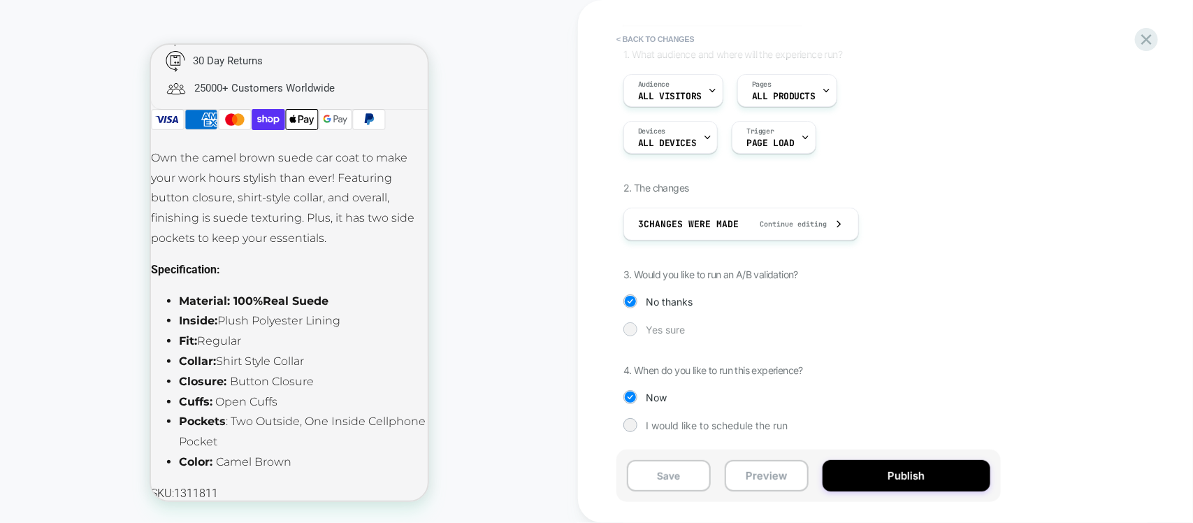
click at [662, 327] on span "Yes sure" at bounding box center [665, 330] width 39 height 12
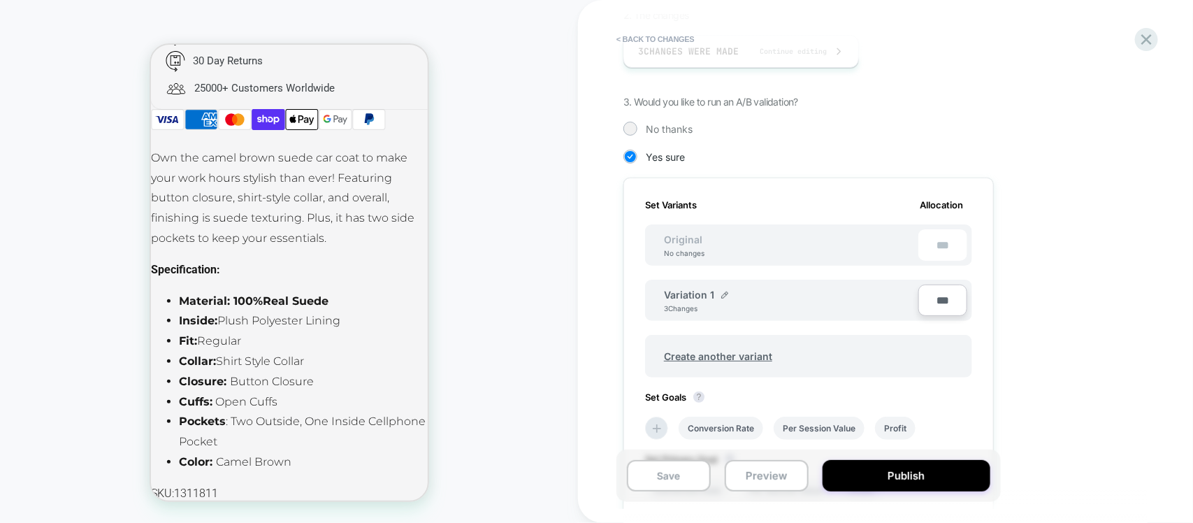
scroll to position [0, 0]
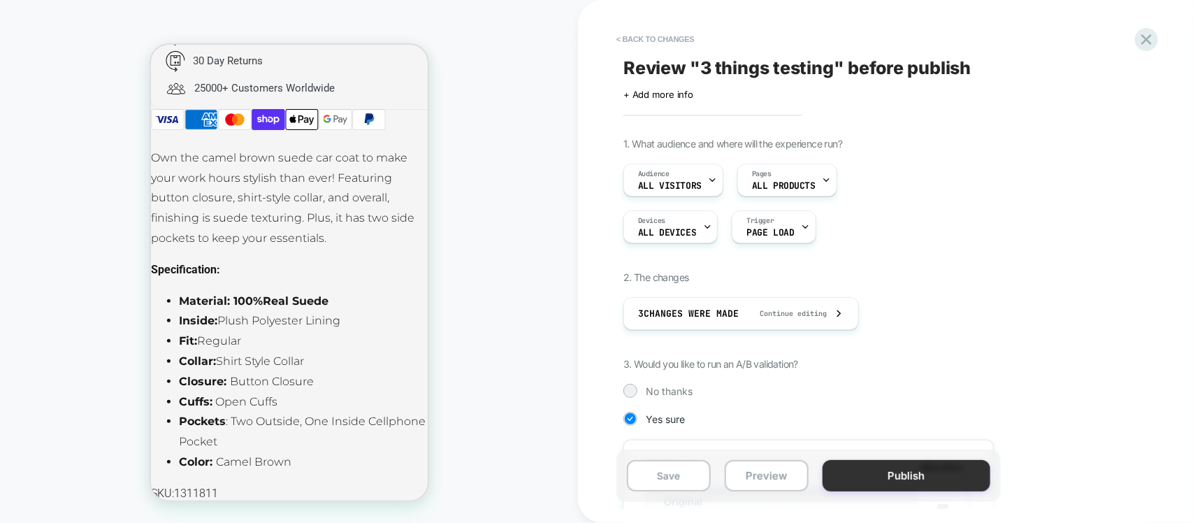
click at [896, 418] on button "Publish" at bounding box center [907, 475] width 168 height 31
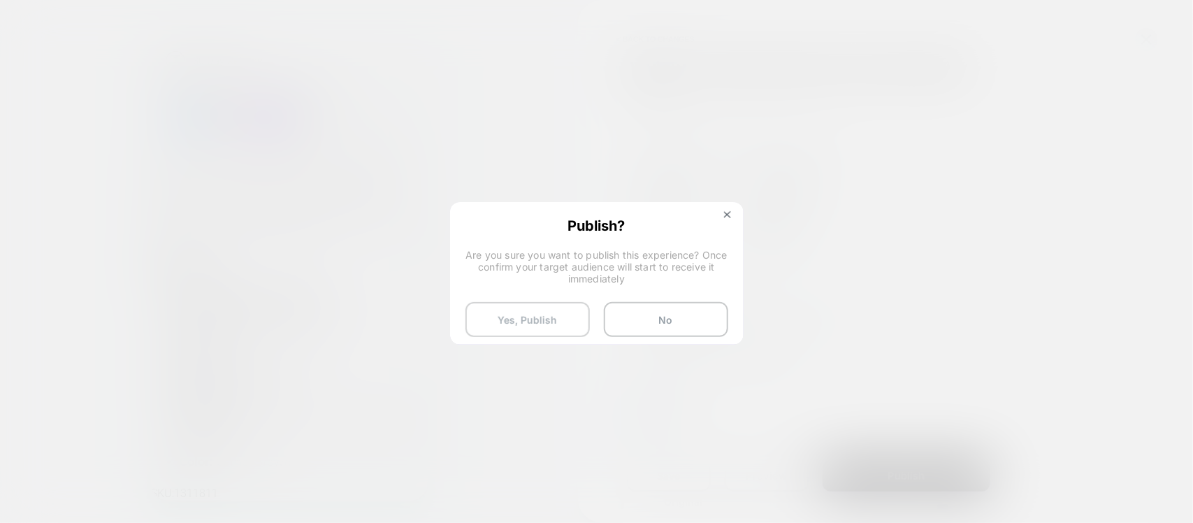
click at [532, 324] on button "Yes, Publish" at bounding box center [528, 319] width 124 height 35
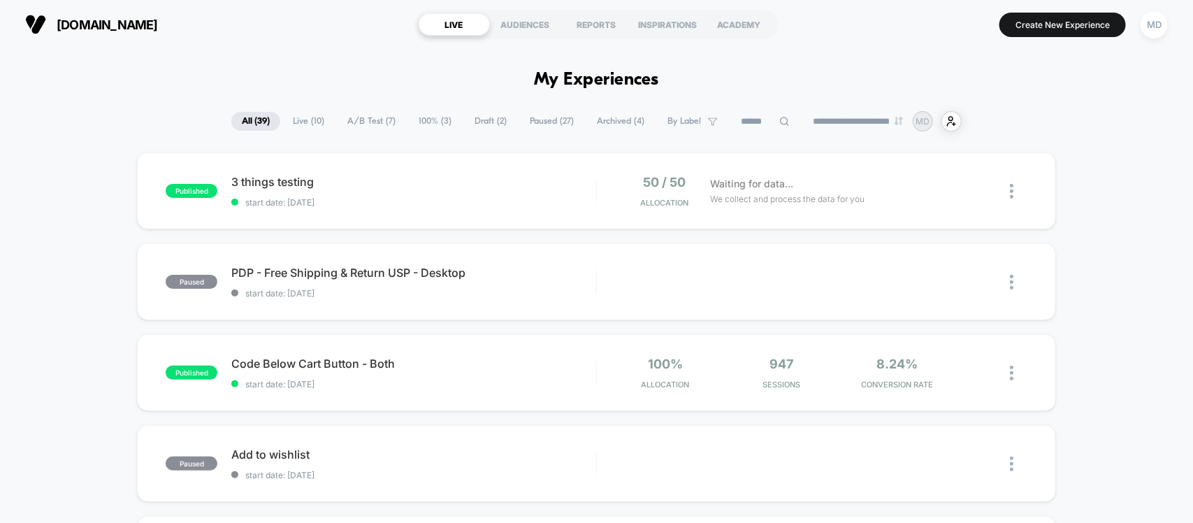
click at [365, 123] on span "A/B Test ( 7 )" at bounding box center [371, 121] width 69 height 19
